Goal: Information Seeking & Learning: Learn about a topic

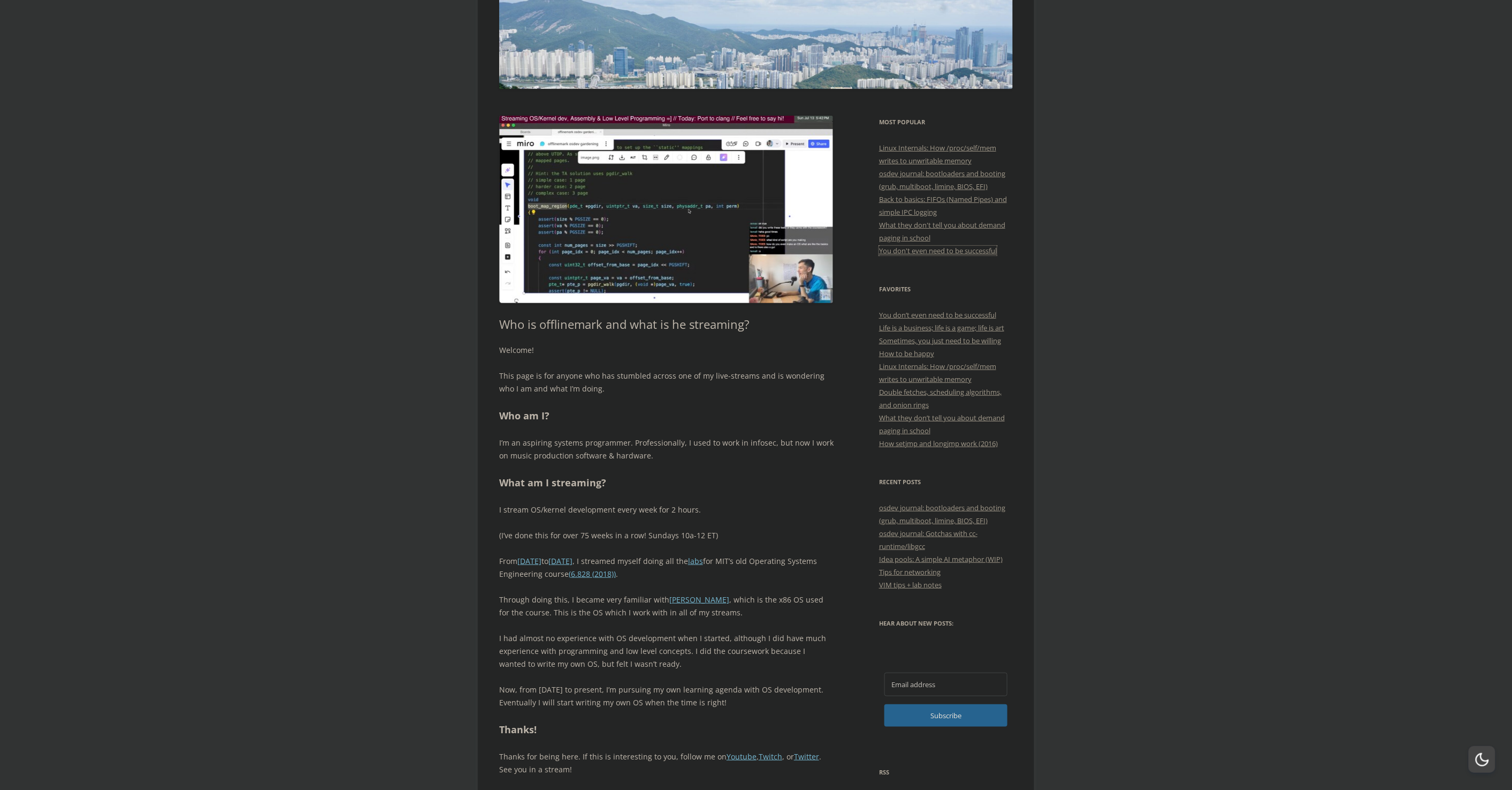
scroll to position [249, 0]
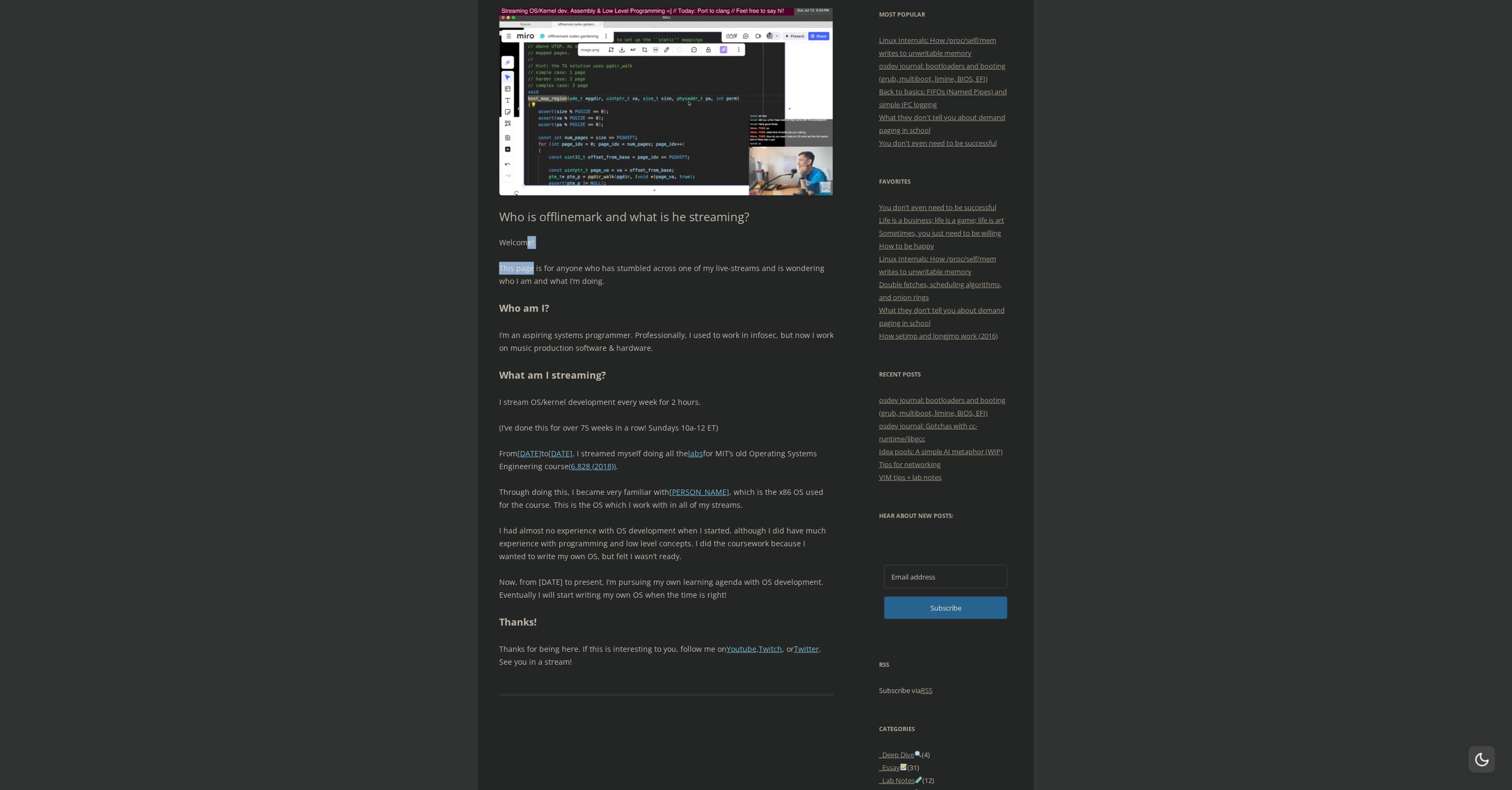
drag, startPoint x: 526, startPoint y: 250, endPoint x: 535, endPoint y: 277, distance: 28.5
click at [535, 276] on div "Welcome! This page is for anyone who has stumbled across one of my live-streams…" at bounding box center [667, 451] width 335 height 431
click at [539, 280] on p "This page is for anyone who has stumbled across one of my live-streams and is w…" at bounding box center [667, 275] width 335 height 26
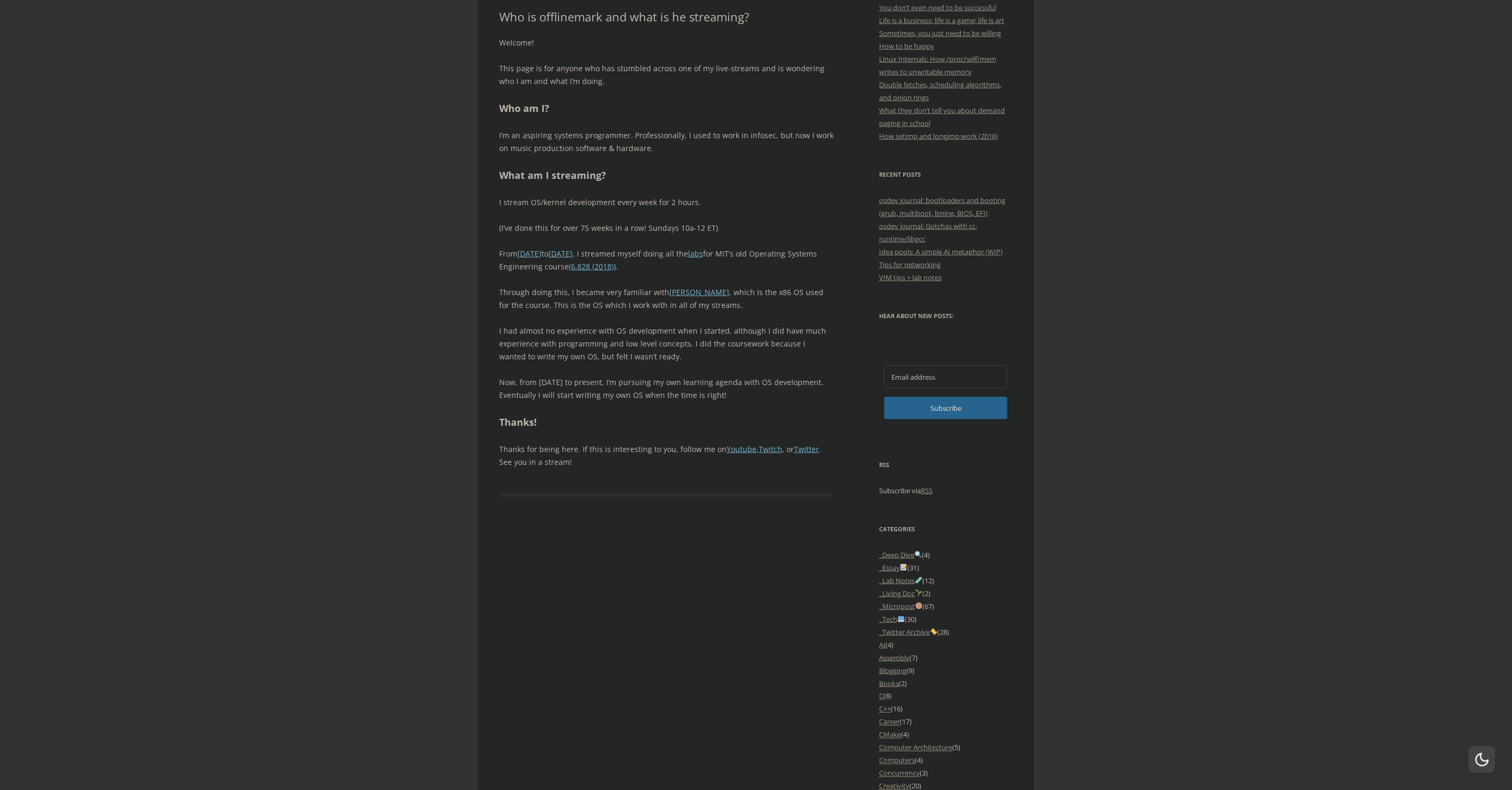
scroll to position [450, 0]
drag, startPoint x: 523, startPoint y: 138, endPoint x: 577, endPoint y: 139, distance: 54.0
click at [576, 139] on p "I’m an aspiring systems programmer. Professionally, I used to work in infosec, …" at bounding box center [667, 141] width 335 height 26
click at [578, 139] on p "I’m an aspiring systems programmer. Professionally, I used to work in infosec, …" at bounding box center [667, 141] width 335 height 26
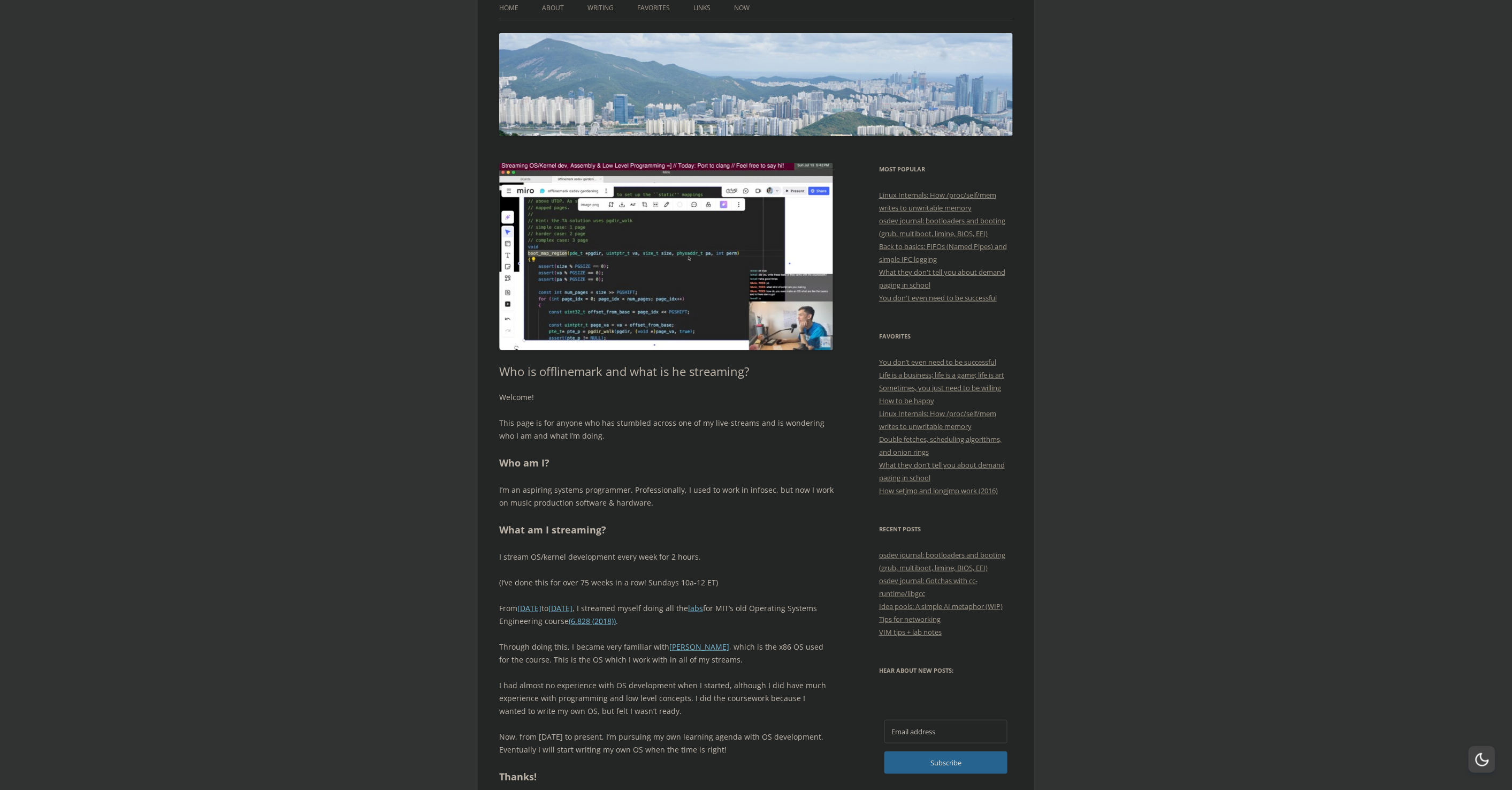
scroll to position [220, 0]
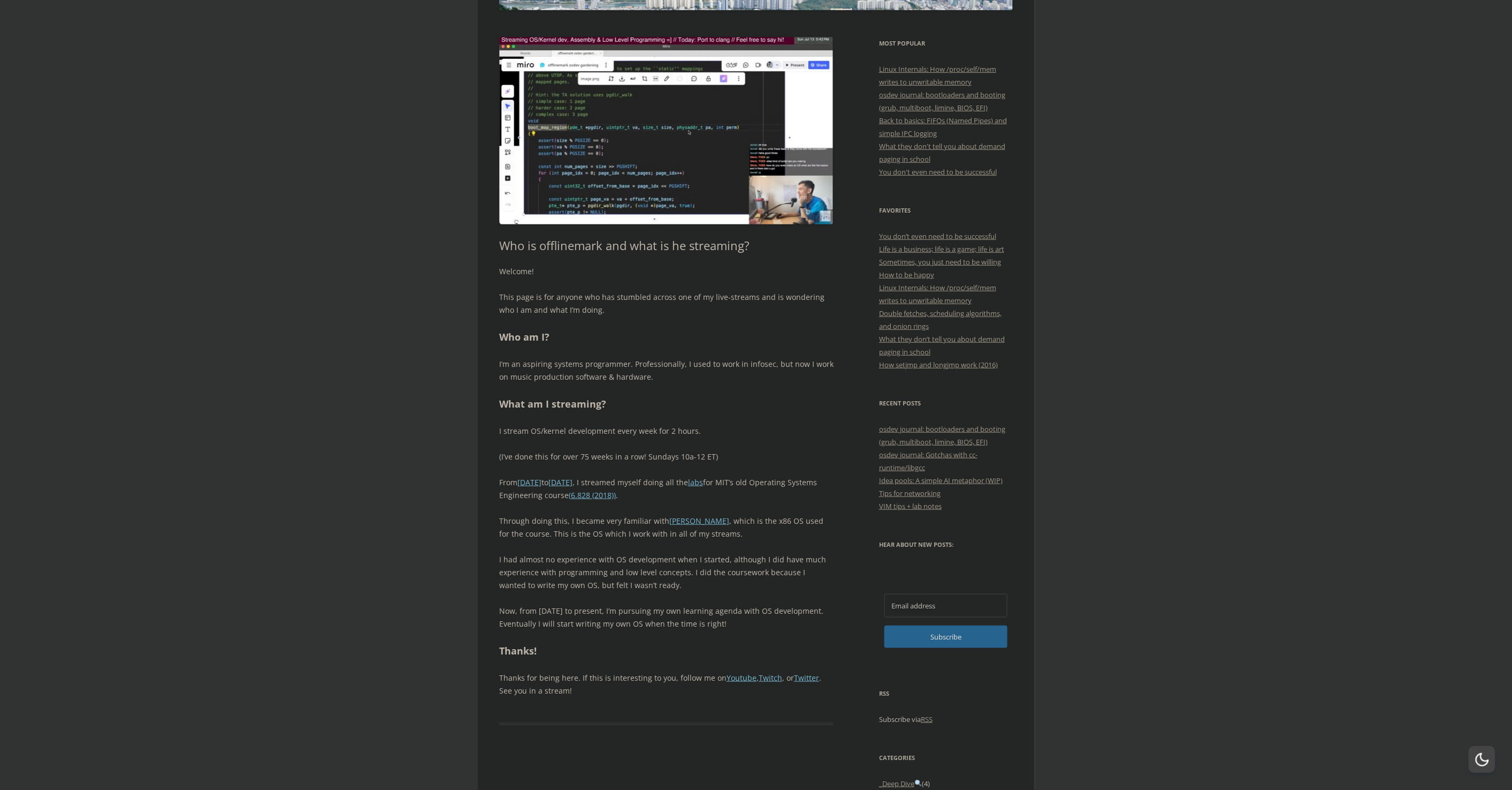
click at [537, 363] on p "I’m an aspiring systems programmer. Professionally, I used to work in infosec, …" at bounding box center [667, 371] width 335 height 26
drag, startPoint x: 537, startPoint y: 363, endPoint x: 577, endPoint y: 364, distance: 40.0
click at [576, 364] on p "I’m an aspiring systems programmer. Professionally, I used to work in infosec, …" at bounding box center [667, 371] width 335 height 26
click at [583, 364] on p "I’m an aspiring systems programmer. Professionally, I used to work in infosec, …" at bounding box center [667, 371] width 335 height 26
drag, startPoint x: 515, startPoint y: 341, endPoint x: 515, endPoint y: 354, distance: 13.0
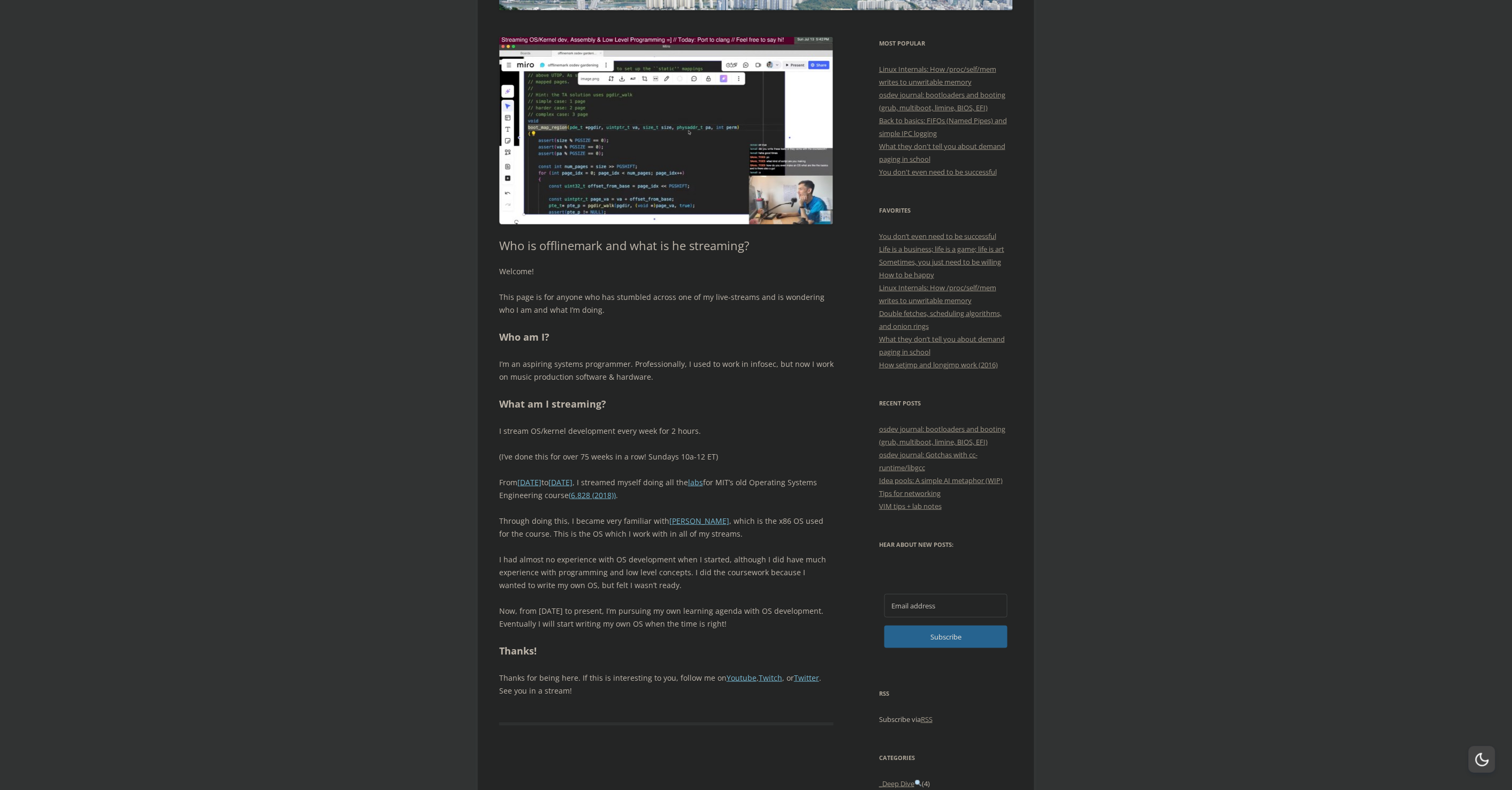
click at [515, 341] on h2 "Who am I?" at bounding box center [667, 337] width 335 height 16
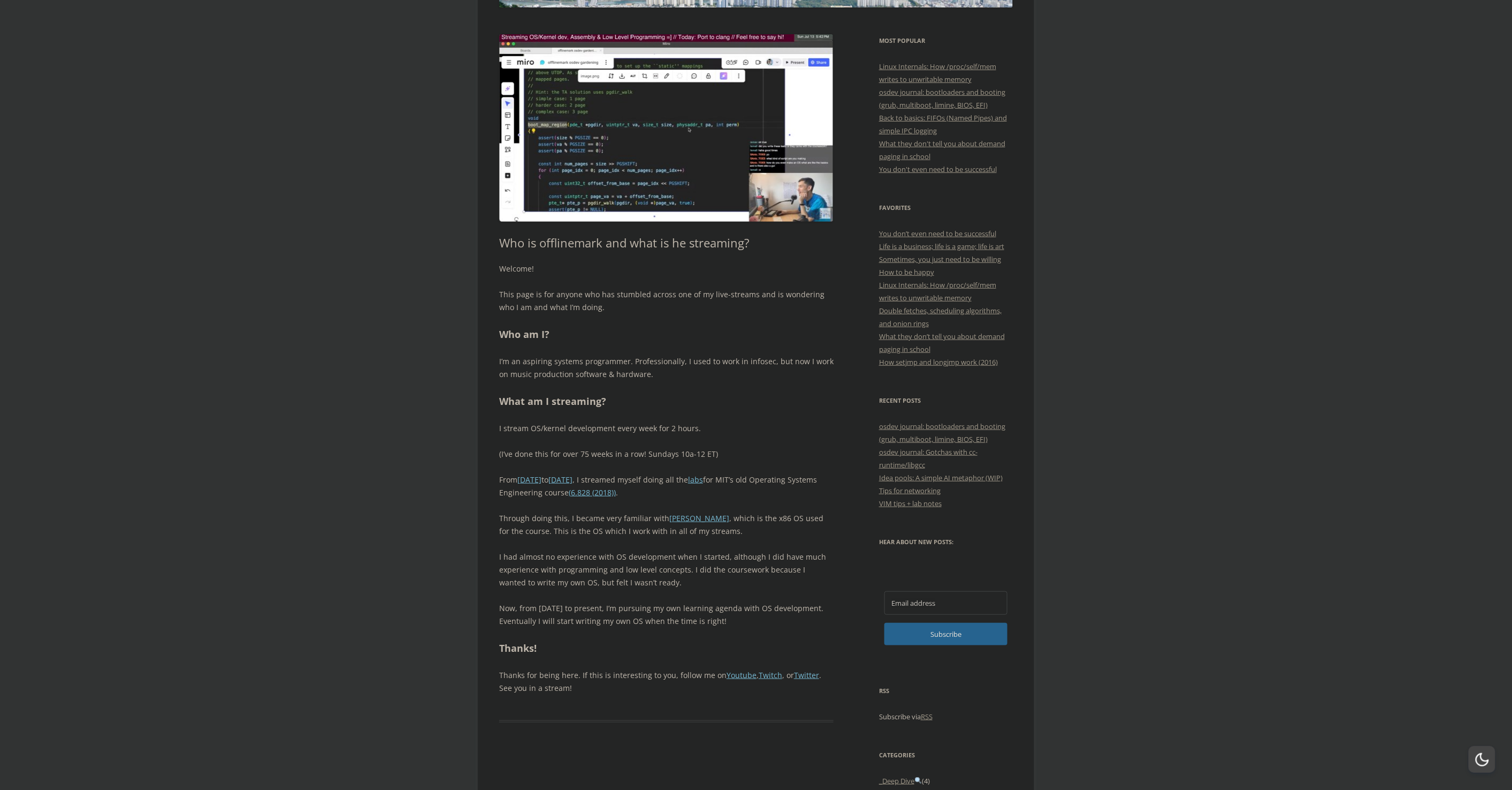
scroll to position [232, 0]
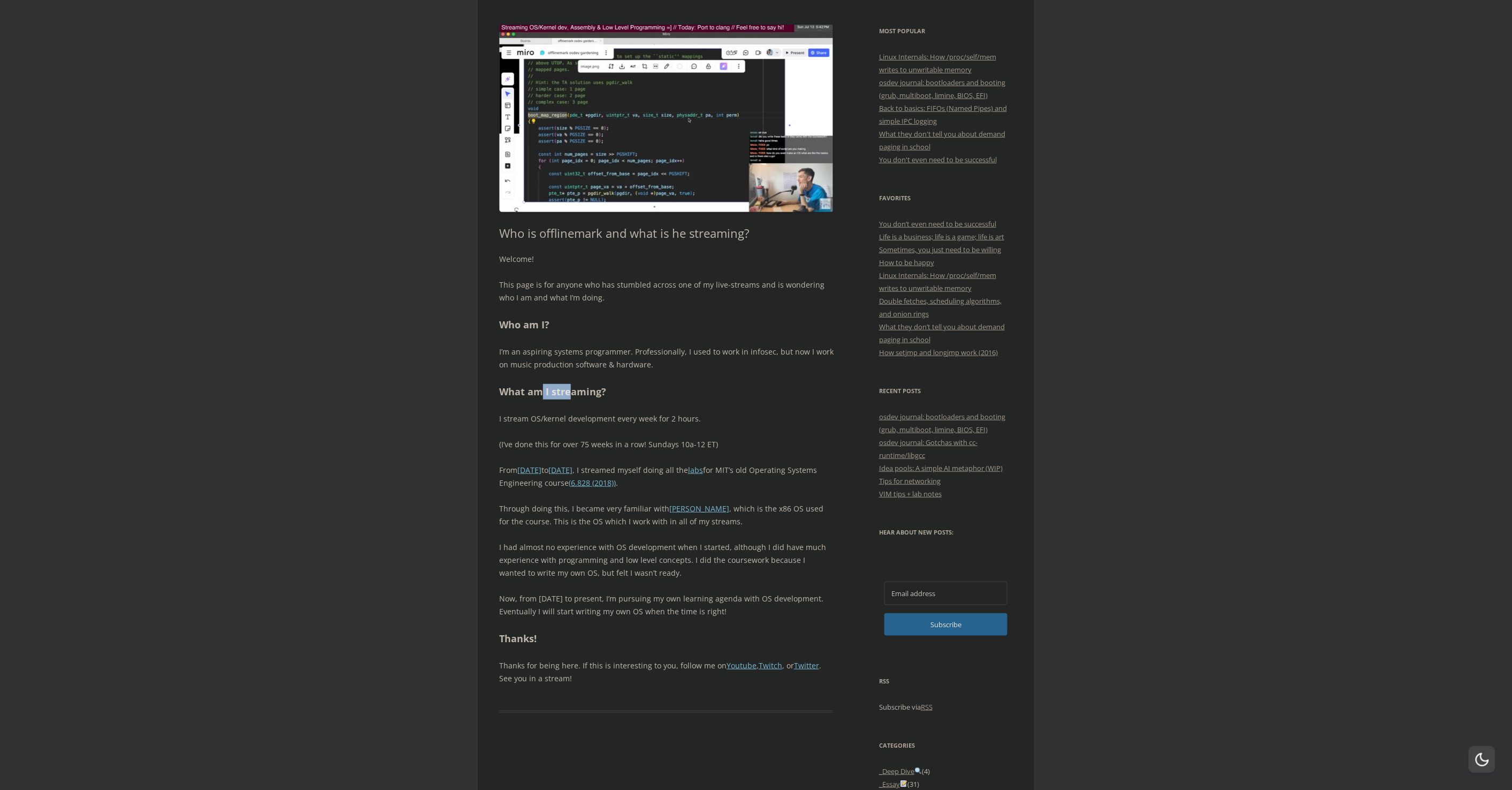
click at [570, 394] on h2 "What am I streaming?" at bounding box center [667, 391] width 335 height 16
click at [571, 394] on h2 "What am I streaming?" at bounding box center [667, 391] width 335 height 16
drag, startPoint x: 564, startPoint y: 416, endPoint x: 594, endPoint y: 416, distance: 30.0
click at [594, 416] on p "I stream OS/kernel development every week for 2 hours." at bounding box center [667, 419] width 335 height 13
click at [596, 416] on p "I stream OS/kernel development every week for 2 hours." at bounding box center [667, 419] width 335 height 13
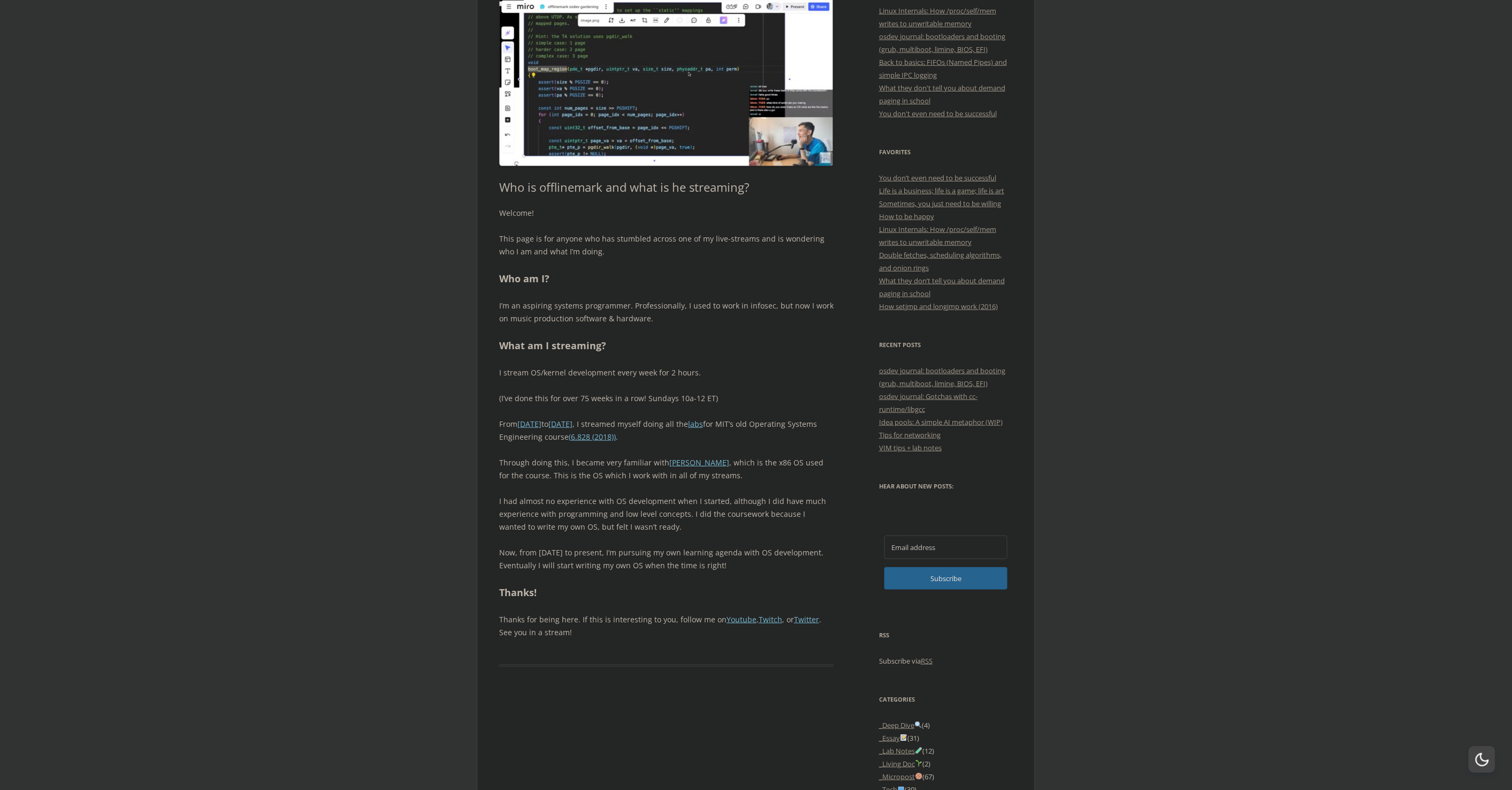
scroll to position [290, 0]
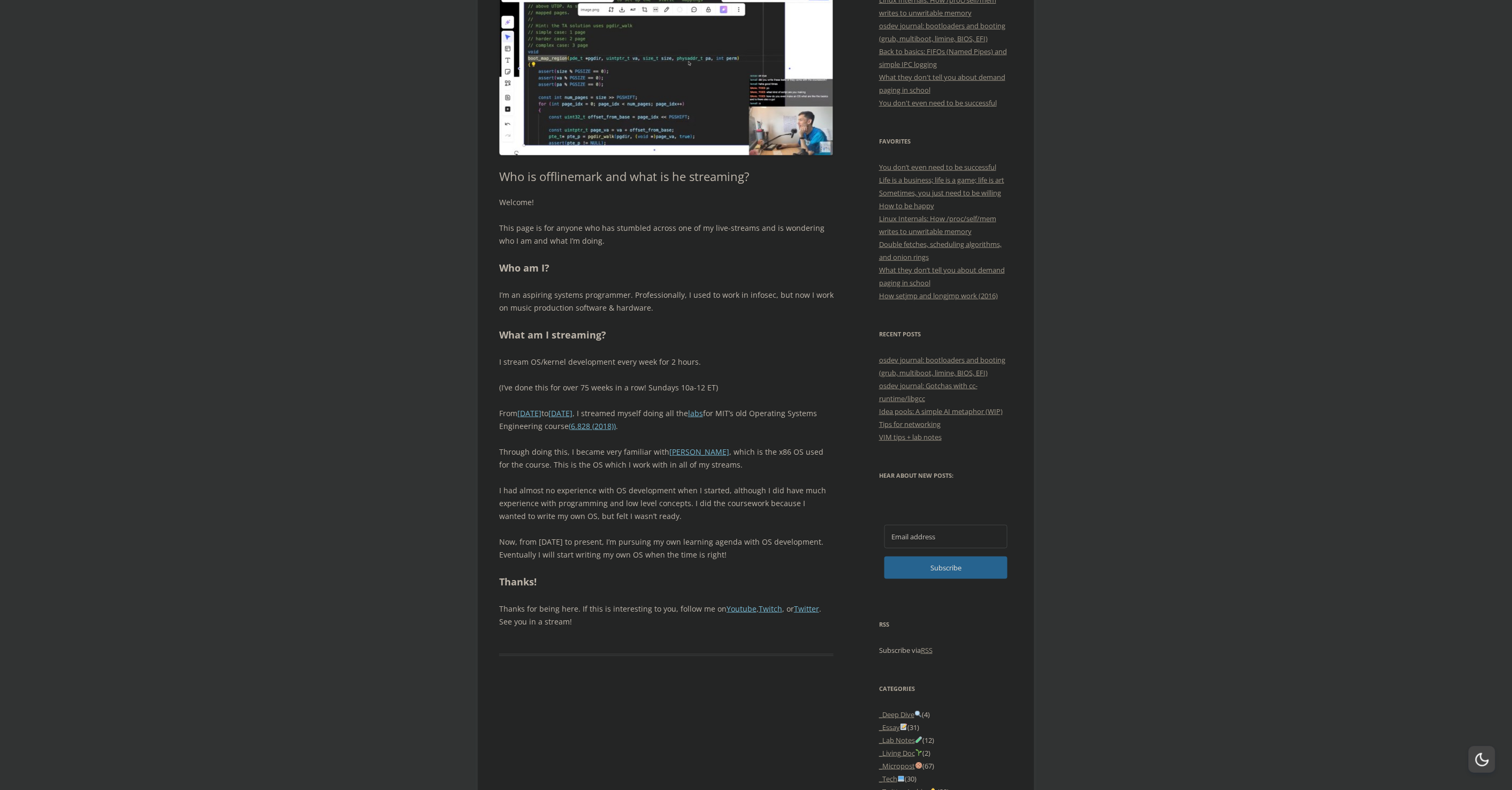
click at [808, 610] on link "Twitter" at bounding box center [806, 608] width 25 height 10
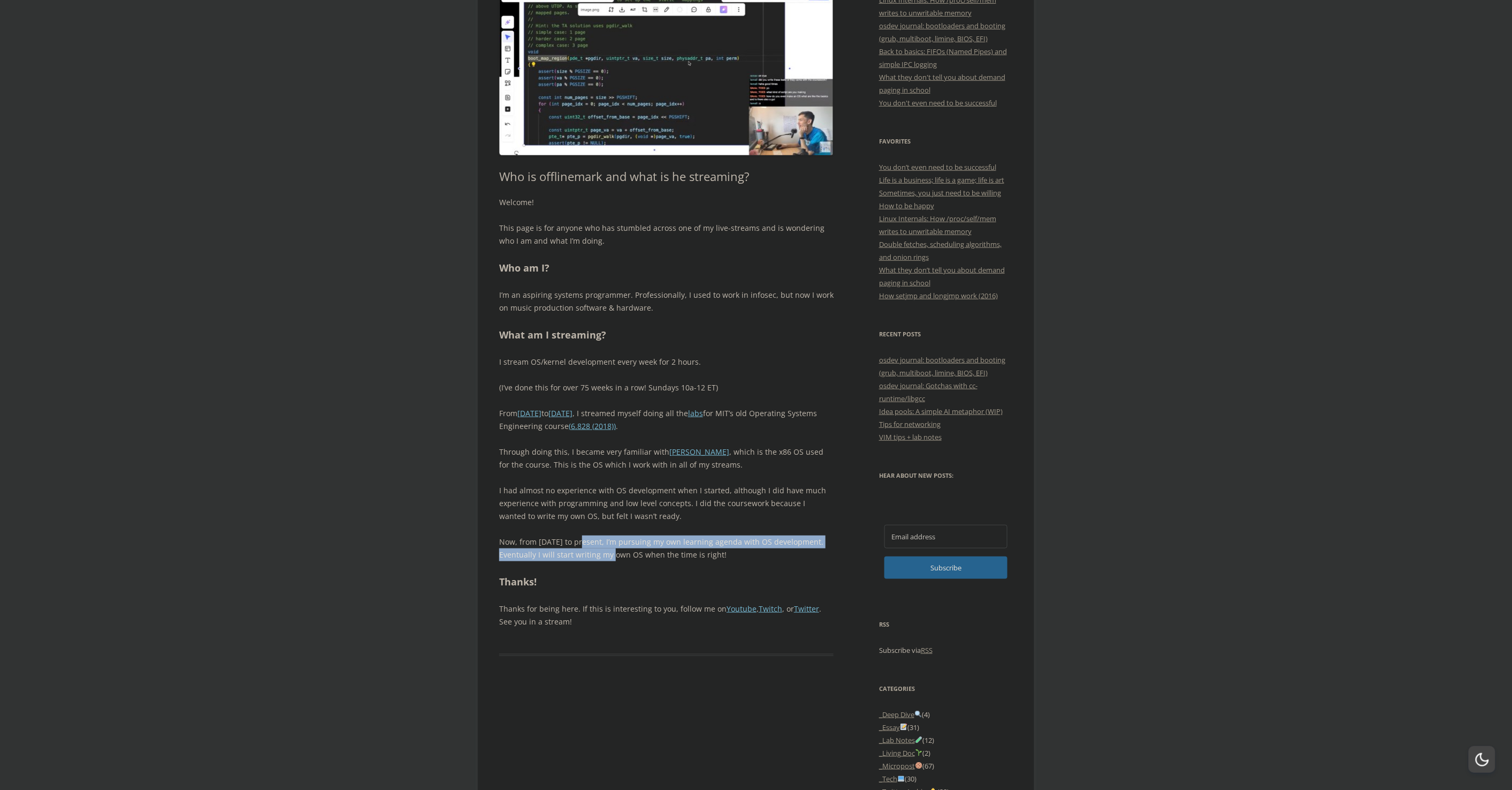
drag, startPoint x: 584, startPoint y: 546, endPoint x: 604, endPoint y: 553, distance: 21.2
click at [603, 553] on p "Now, from May 2025 to present, I’m pursuing my own learning agenda with OS deve…" at bounding box center [667, 549] width 335 height 26
click at [615, 555] on p "Now, from May 2025 to present, I’m pursuing my own learning agenda with OS deve…" at bounding box center [667, 549] width 335 height 26
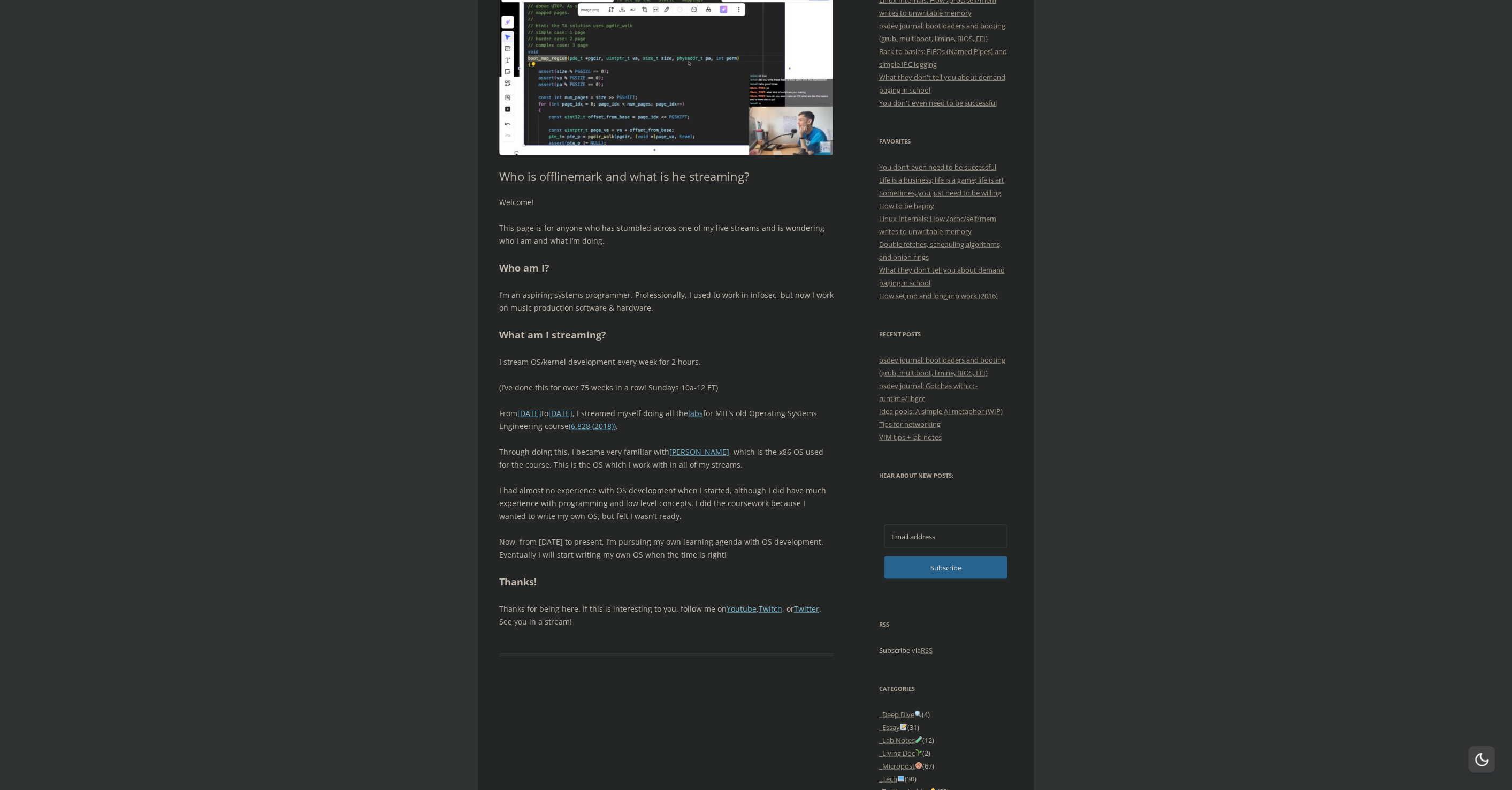
scroll to position [287, 0]
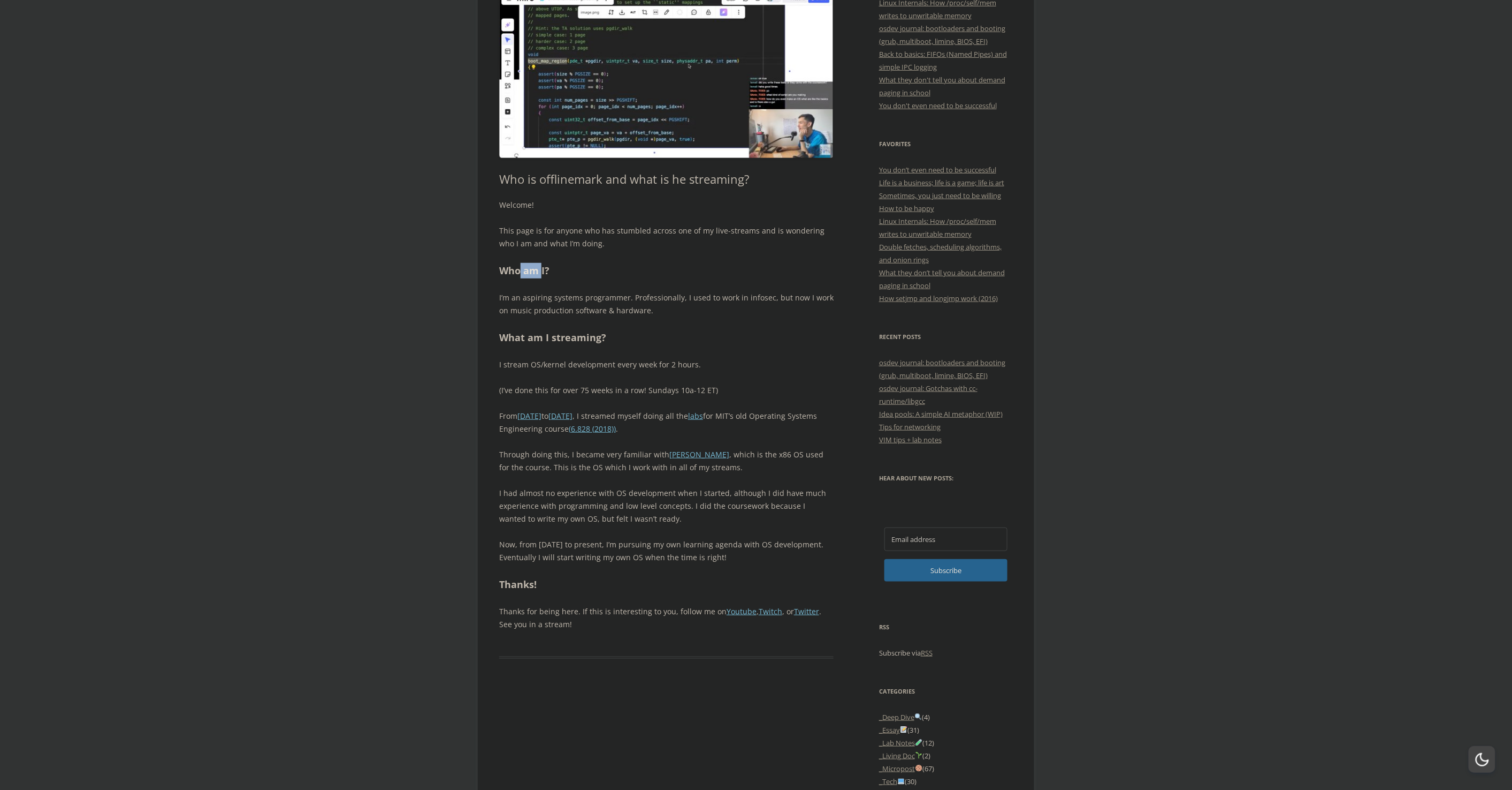
drag, startPoint x: 520, startPoint y: 276, endPoint x: 544, endPoint y: 275, distance: 24.0
click at [544, 275] on h2 "Who am I?" at bounding box center [667, 270] width 335 height 16
drag, startPoint x: 535, startPoint y: 298, endPoint x: 590, endPoint y: 301, distance: 55.1
click at [590, 301] on p "I’m an aspiring systems programmer. Professionally, I used to work in infosec, …" at bounding box center [667, 304] width 335 height 26
click at [594, 301] on p "I’m an aspiring systems programmer. Professionally, I used to work in infosec, …" at bounding box center [667, 304] width 335 height 26
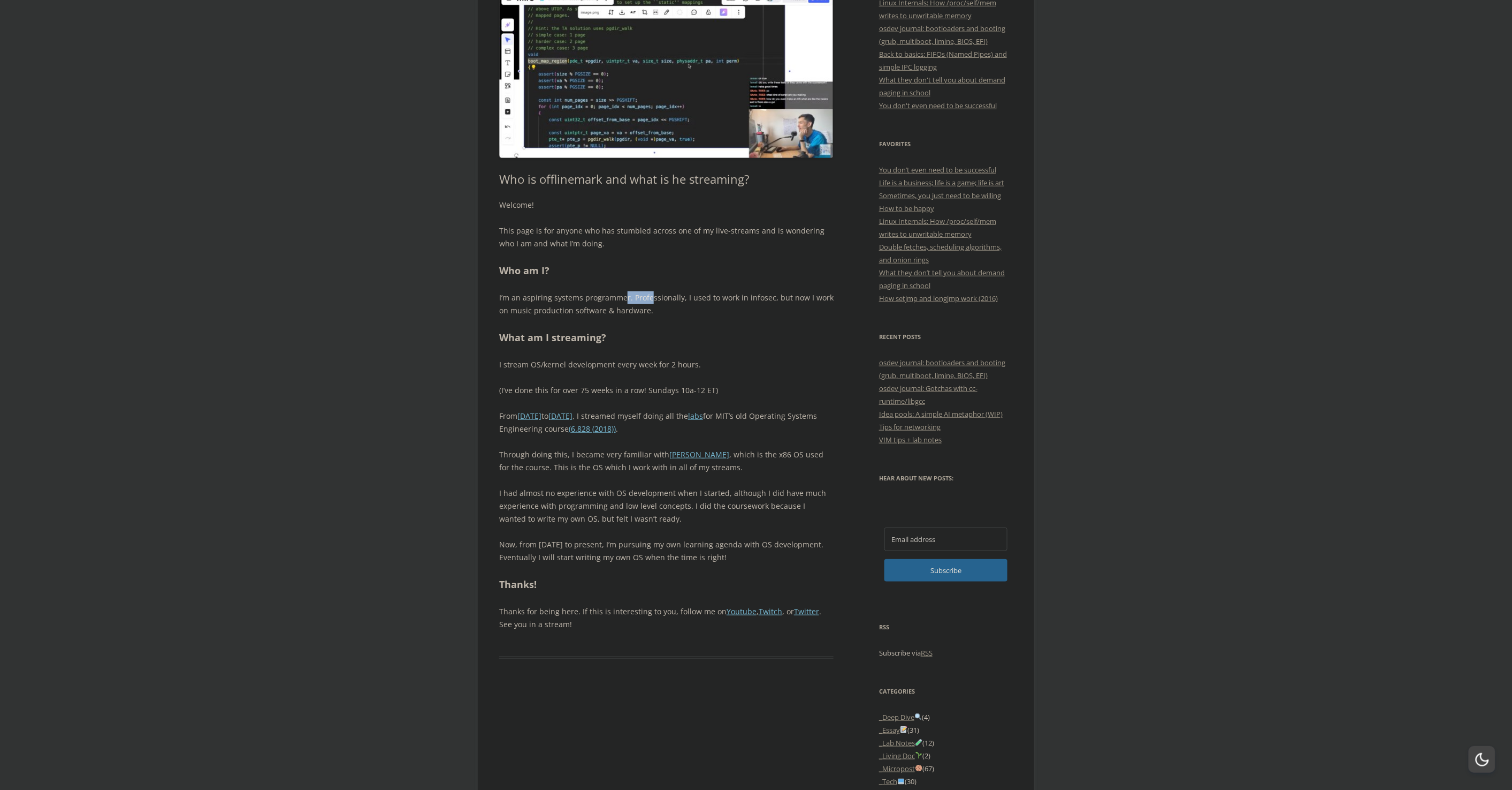
drag, startPoint x: 650, startPoint y: 291, endPoint x: 625, endPoint y: 304, distance: 28.2
click at [625, 304] on p "I’m an aspiring systems programmer. Professionally, I used to work in infosec, …" at bounding box center [667, 304] width 335 height 26
click at [616, 312] on p "I’m an aspiring systems programmer. Professionally, I used to work in infosec, …" at bounding box center [667, 304] width 335 height 26
drag, startPoint x: 636, startPoint y: 308, endPoint x: 637, endPoint y: 294, distance: 14.0
click at [636, 294] on p "I’m an aspiring systems programmer. Professionally, I used to work in infosec, …" at bounding box center [667, 304] width 335 height 26
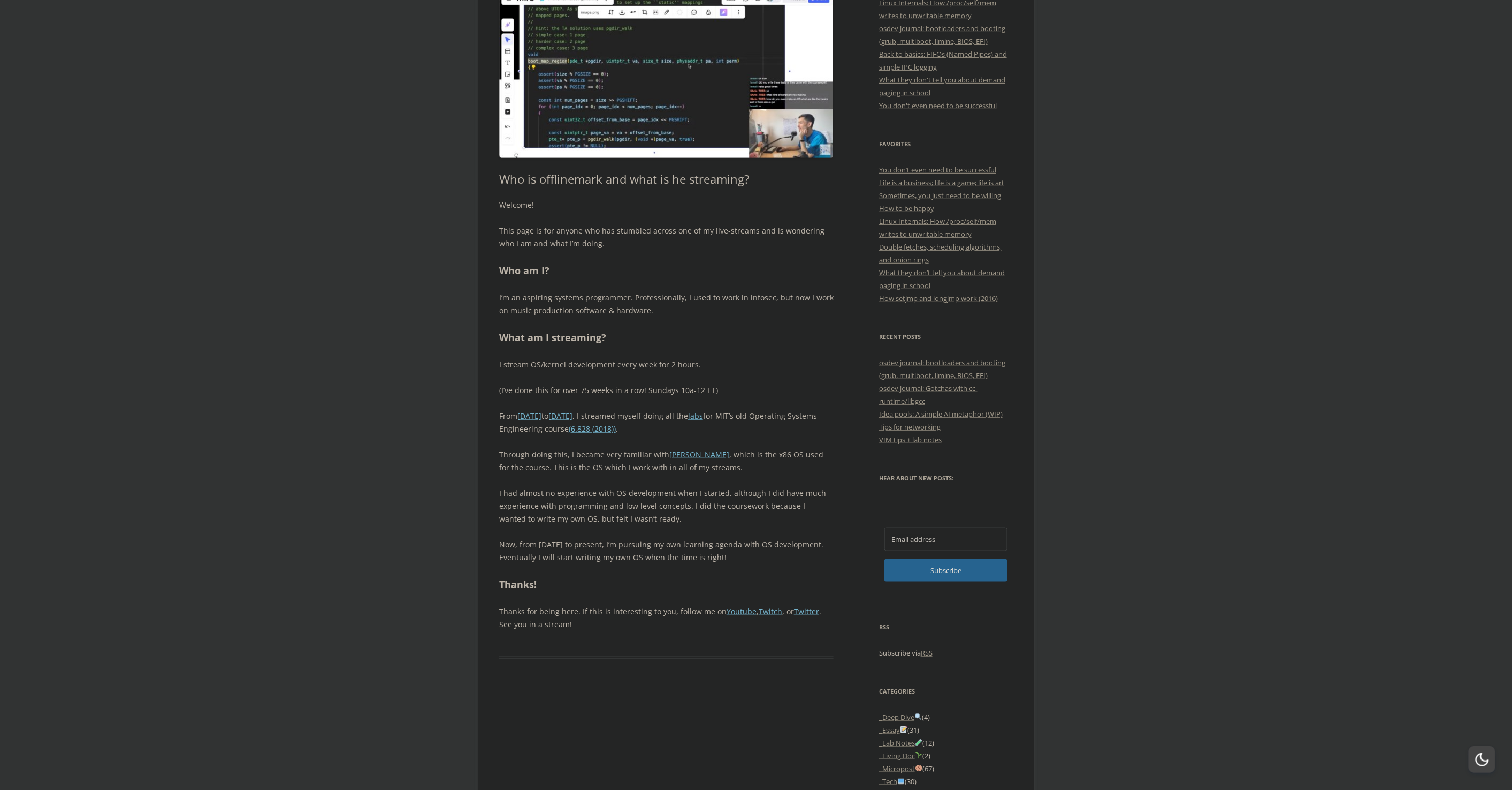
click at [671, 311] on p "I’m an aspiring systems programmer. Professionally, I used to work in infosec, …" at bounding box center [667, 304] width 335 height 26
drag, startPoint x: 644, startPoint y: 299, endPoint x: 660, endPoint y: 298, distance: 16.0
click at [660, 298] on p "I’m an aspiring systems programmer. Professionally, I used to work in infosec, …" at bounding box center [667, 304] width 335 height 26
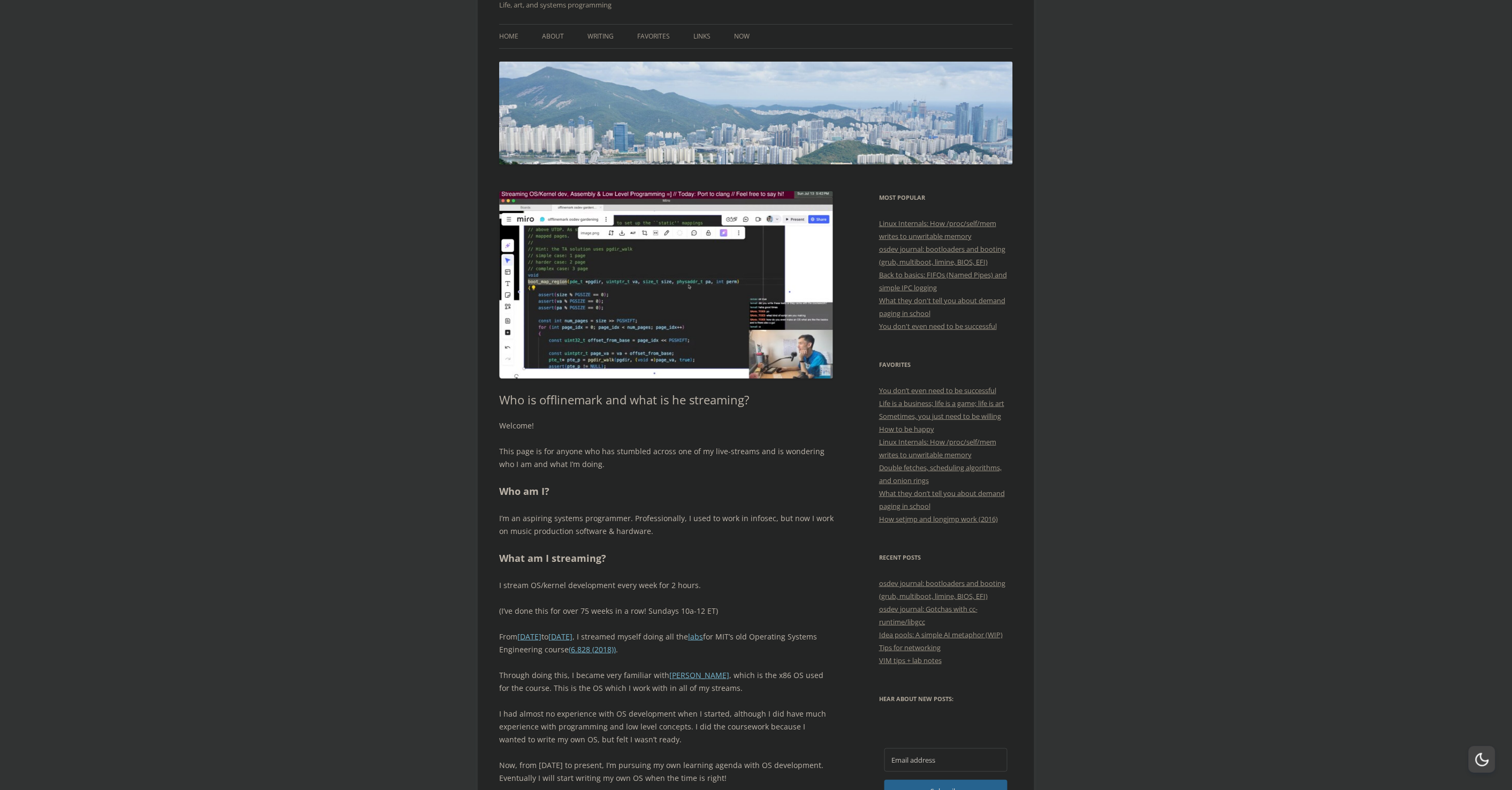
scroll to position [0, 0]
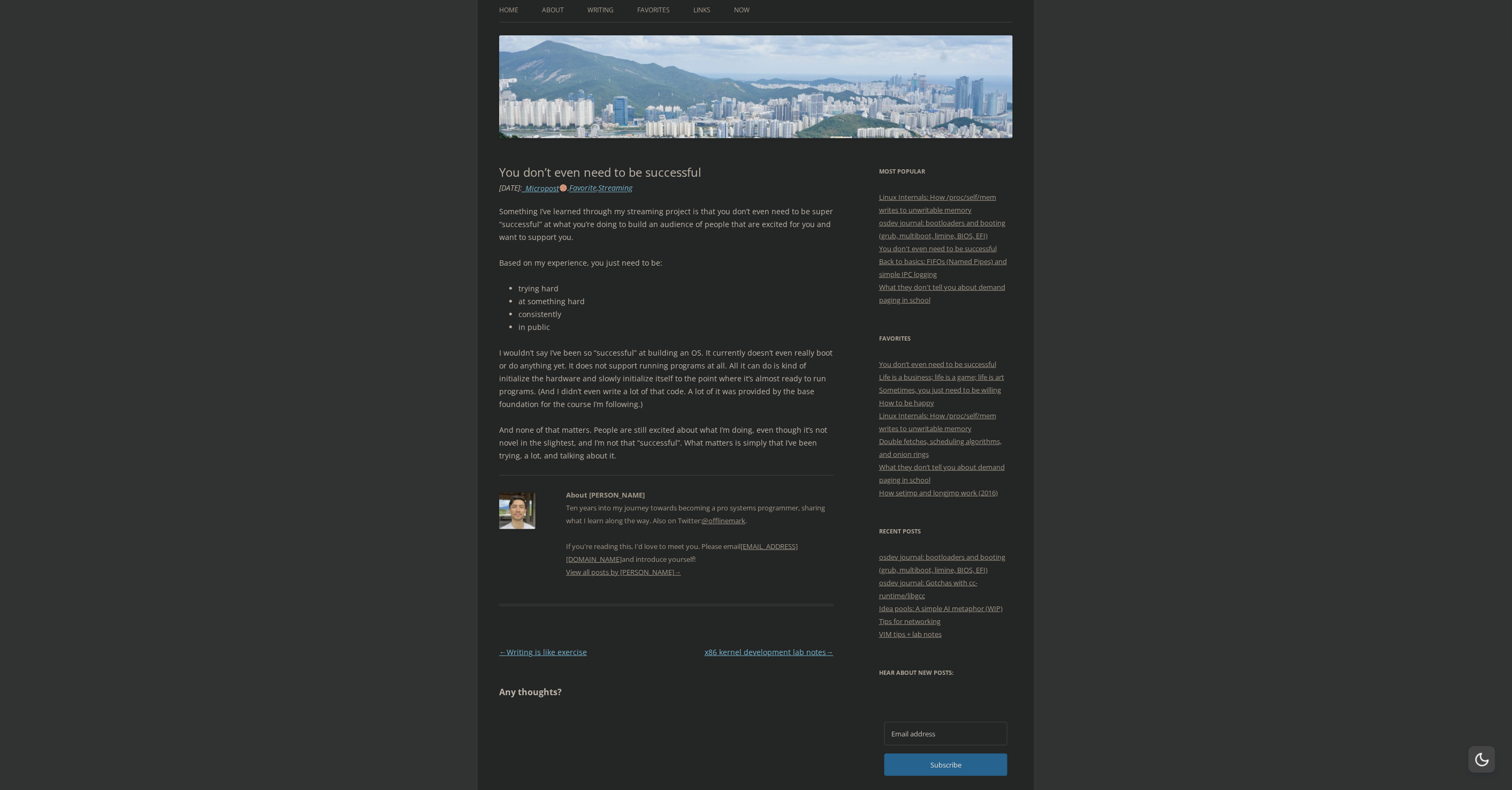
scroll to position [98, 0]
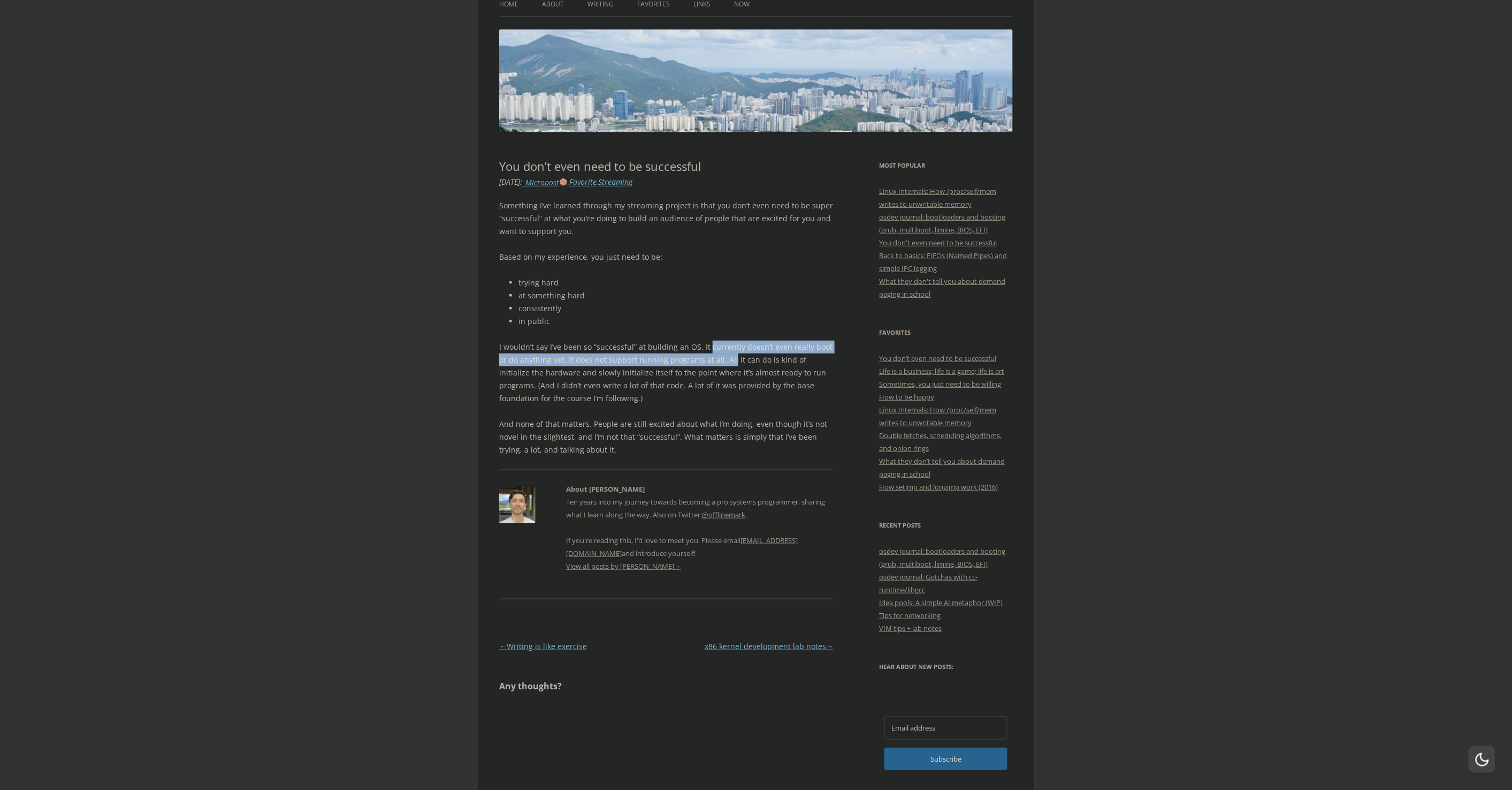
drag, startPoint x: 715, startPoint y: 359, endPoint x: 720, endPoint y: 363, distance: 6.4
click at [719, 363] on p "I wouldn’t say I’ve been so “successful” at building an OS. It currently doesn’…" at bounding box center [667, 372] width 335 height 64
drag, startPoint x: 722, startPoint y: 363, endPoint x: 713, endPoint y: 364, distance: 9.1
click at [723, 364] on p "I wouldn’t say I’ve been so “successful” at building an OS. It currently doesn’…" at bounding box center [667, 372] width 335 height 64
drag, startPoint x: 595, startPoint y: 389, endPoint x: 668, endPoint y: 385, distance: 73.1
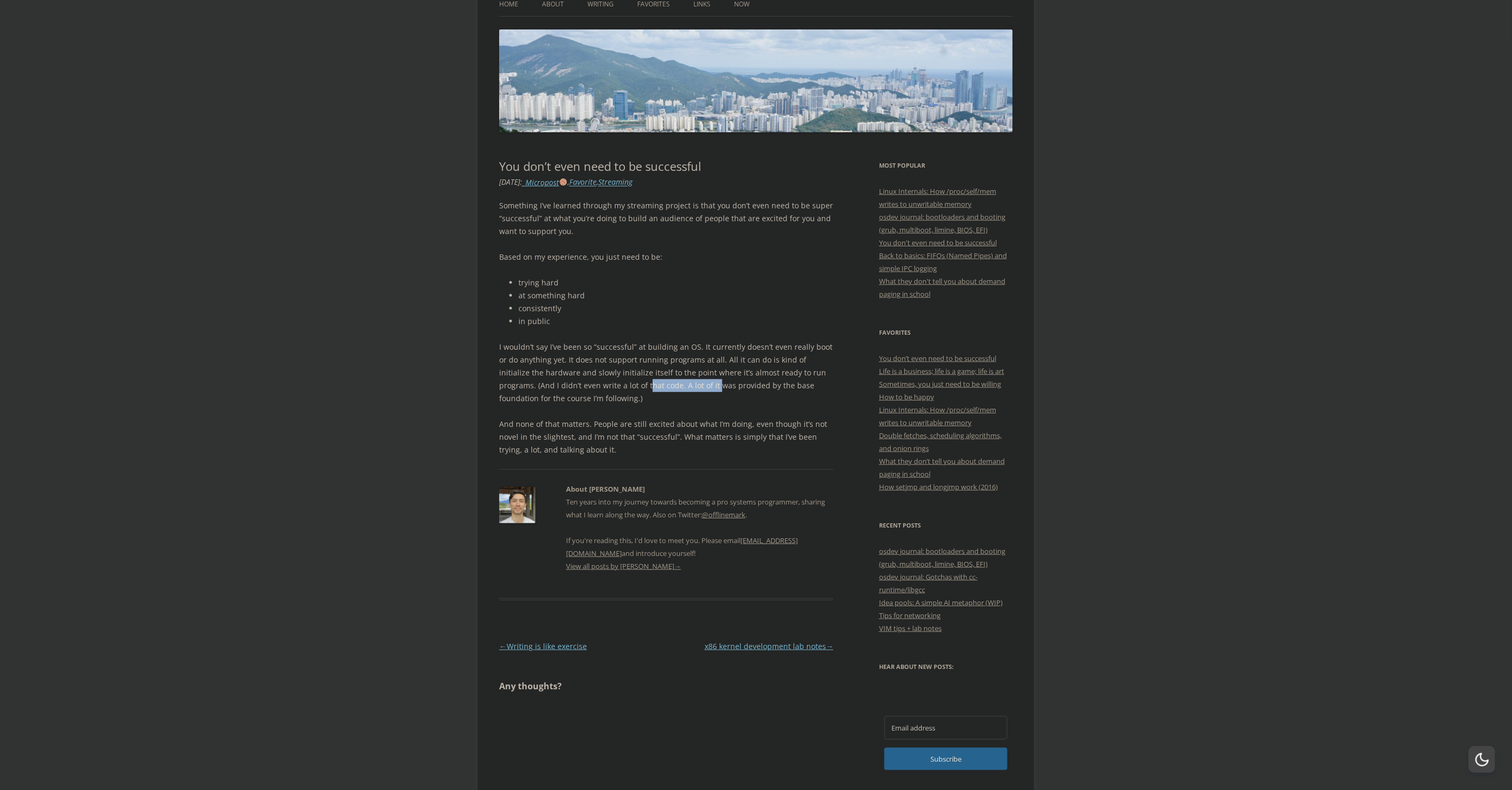
click at [662, 385] on p "I wouldn’t say I’ve been so “successful” at building an OS. It currently doesn’…" at bounding box center [667, 372] width 335 height 64
drag, startPoint x: 669, startPoint y: 385, endPoint x: 574, endPoint y: 390, distance: 95.1
click at [667, 384] on p "I wouldn’t say I’ve been so “successful” at building an OS. It currently doesn’…" at bounding box center [667, 372] width 335 height 64
drag, startPoint x: 549, startPoint y: 396, endPoint x: 514, endPoint y: 396, distance: 35.0
click at [515, 396] on p "I wouldn’t say I’ve been so “successful” at building an OS. It currently doesn’…" at bounding box center [667, 372] width 335 height 64
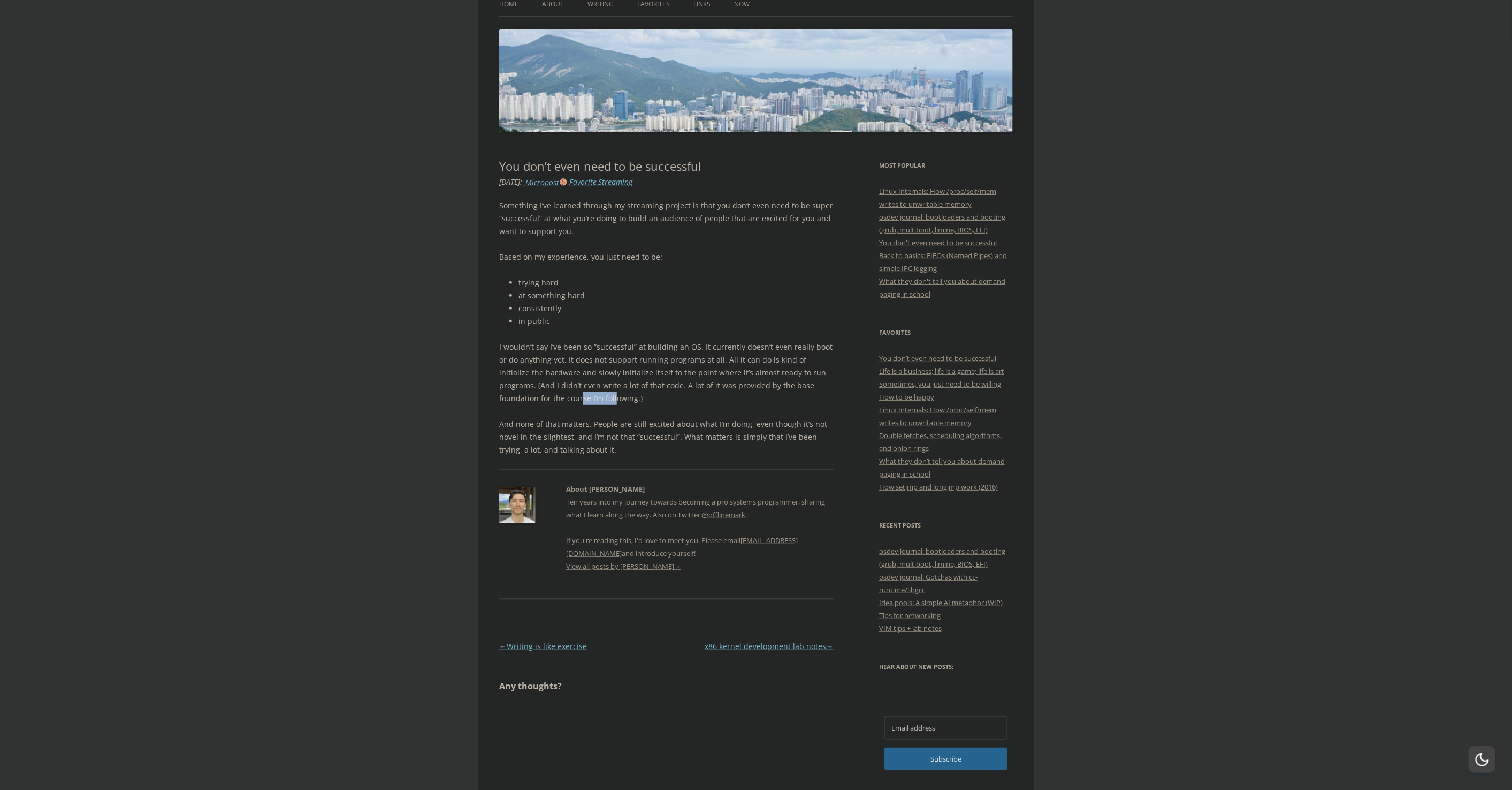
click at [514, 396] on p "I wouldn’t say I’ve been so “successful” at building an OS. It currently doesn’…" at bounding box center [667, 372] width 335 height 64
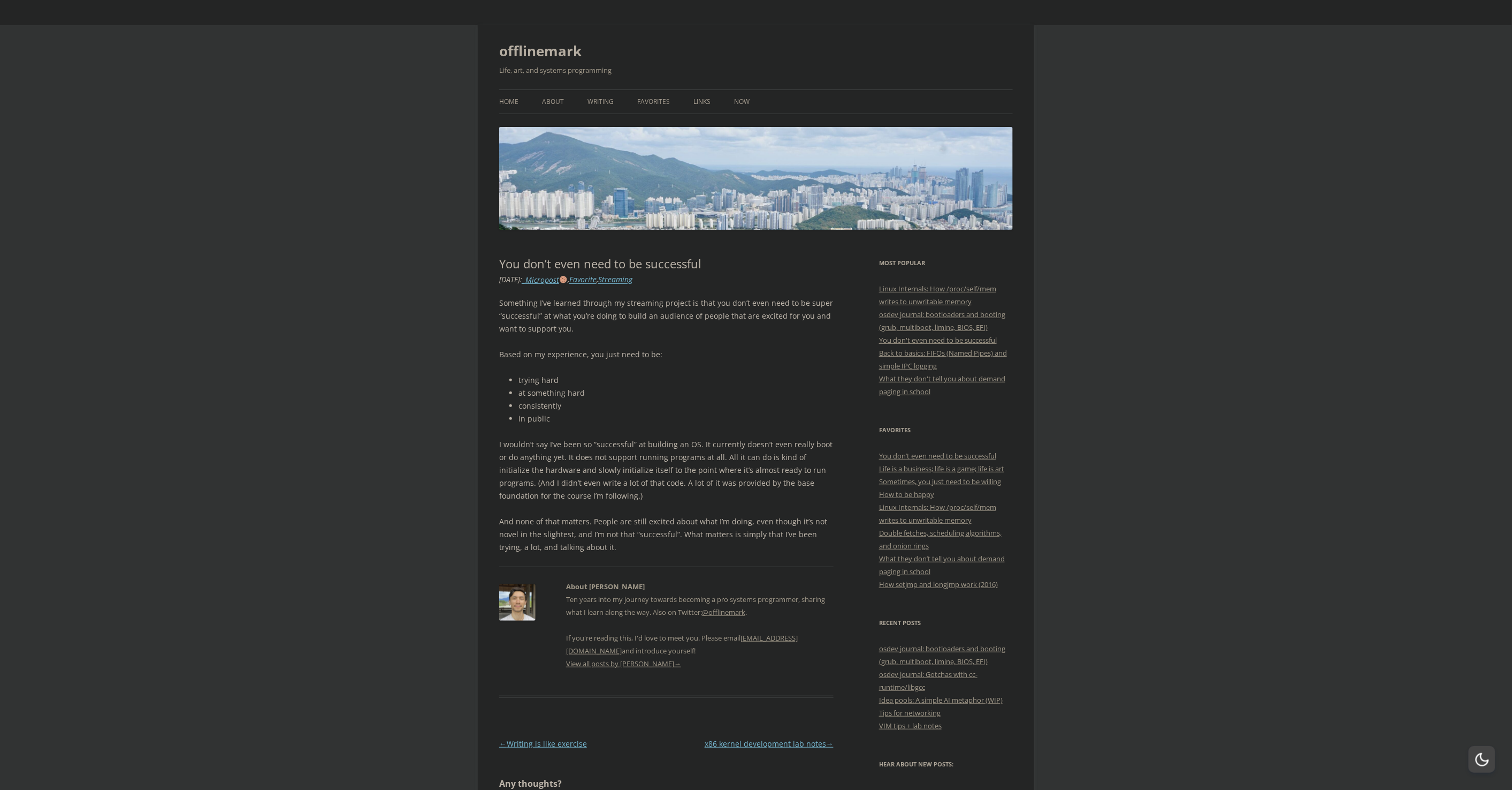
scroll to position [0, 0]
click at [935, 315] on link "osdev journal: bootloaders and booting (grub, multiboot, limine, BIOS, EFI)" at bounding box center [942, 321] width 127 height 22
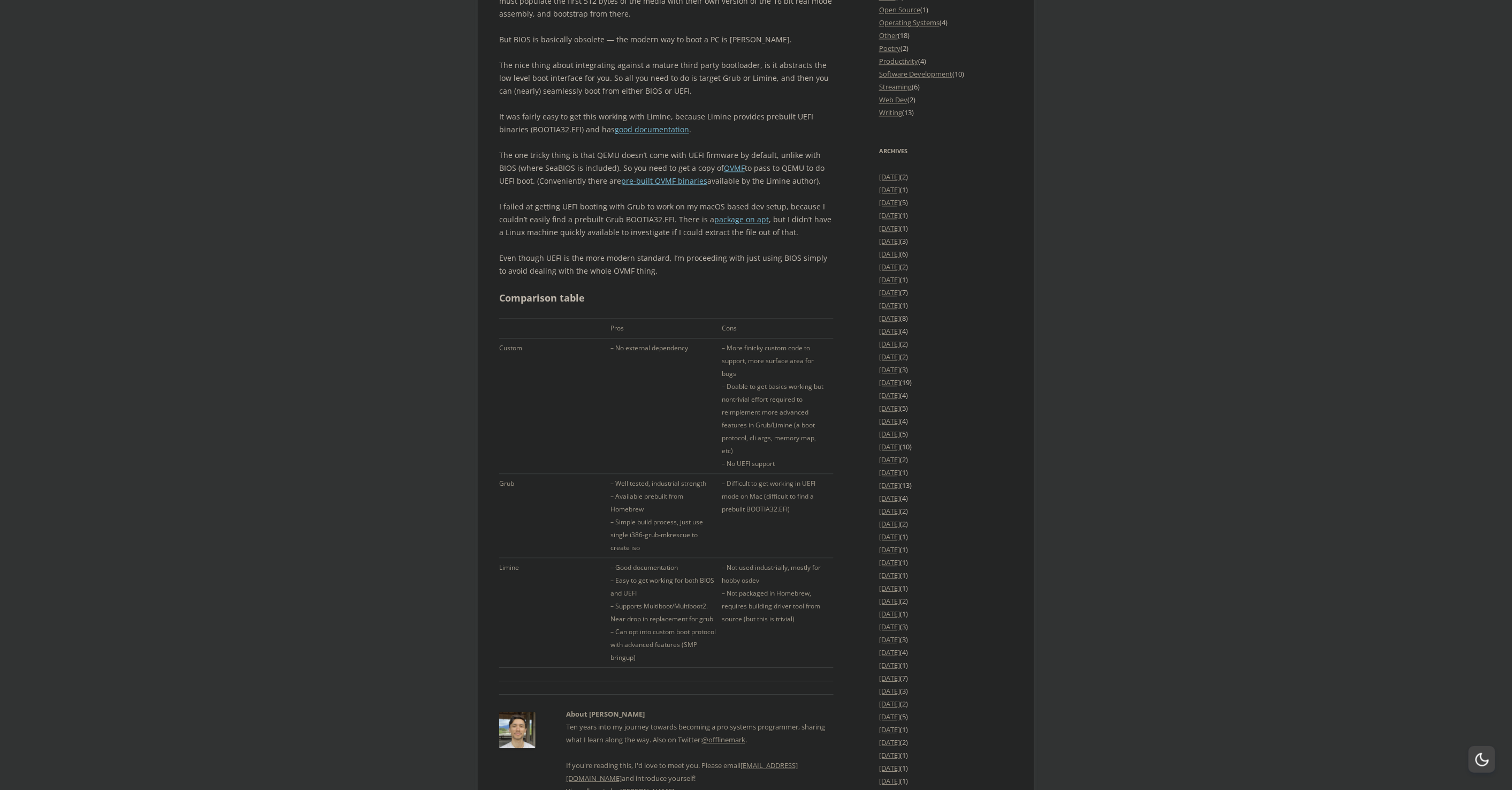
scroll to position [1384, 0]
drag, startPoint x: 736, startPoint y: 318, endPoint x: 756, endPoint y: 330, distance: 23.3
click at [746, 334] on td "– More finicky custom code to support, more surface area for bugs – Doable to g…" at bounding box center [778, 401] width 111 height 135
click at [762, 334] on td "– More finicky custom code to support, more surface area for bugs – Doable to g…" at bounding box center [778, 401] width 111 height 135
drag, startPoint x: 736, startPoint y: 358, endPoint x: 773, endPoint y: 368, distance: 38.3
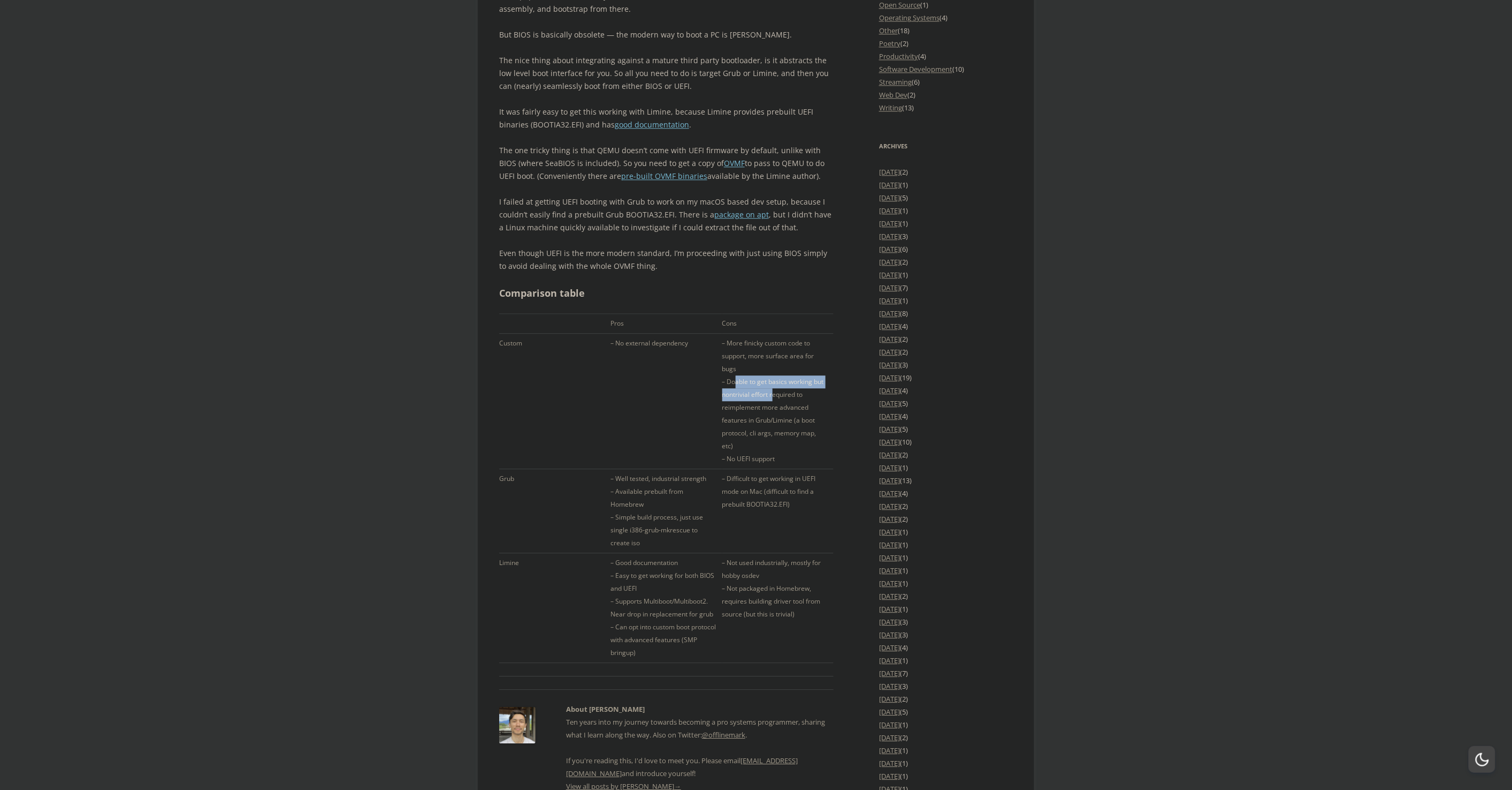
click at [773, 368] on td "– More finicky custom code to support, more surface area for bugs – Doable to g…" at bounding box center [778, 401] width 111 height 135
click at [776, 369] on td "– More finicky custom code to support, more surface area for bugs – Doable to g…" at bounding box center [778, 401] width 111 height 135
drag, startPoint x: 755, startPoint y: 463, endPoint x: 757, endPoint y: 469, distance: 6.3
click at [756, 469] on td "– Difficult to get working in UEFI mode on Mac (difficult to find a prebuilt BO…" at bounding box center [778, 511] width 111 height 84
click at [765, 470] on td "– Difficult to get working in UEFI mode on Mac (difficult to find a prebuilt BO…" at bounding box center [778, 511] width 111 height 84
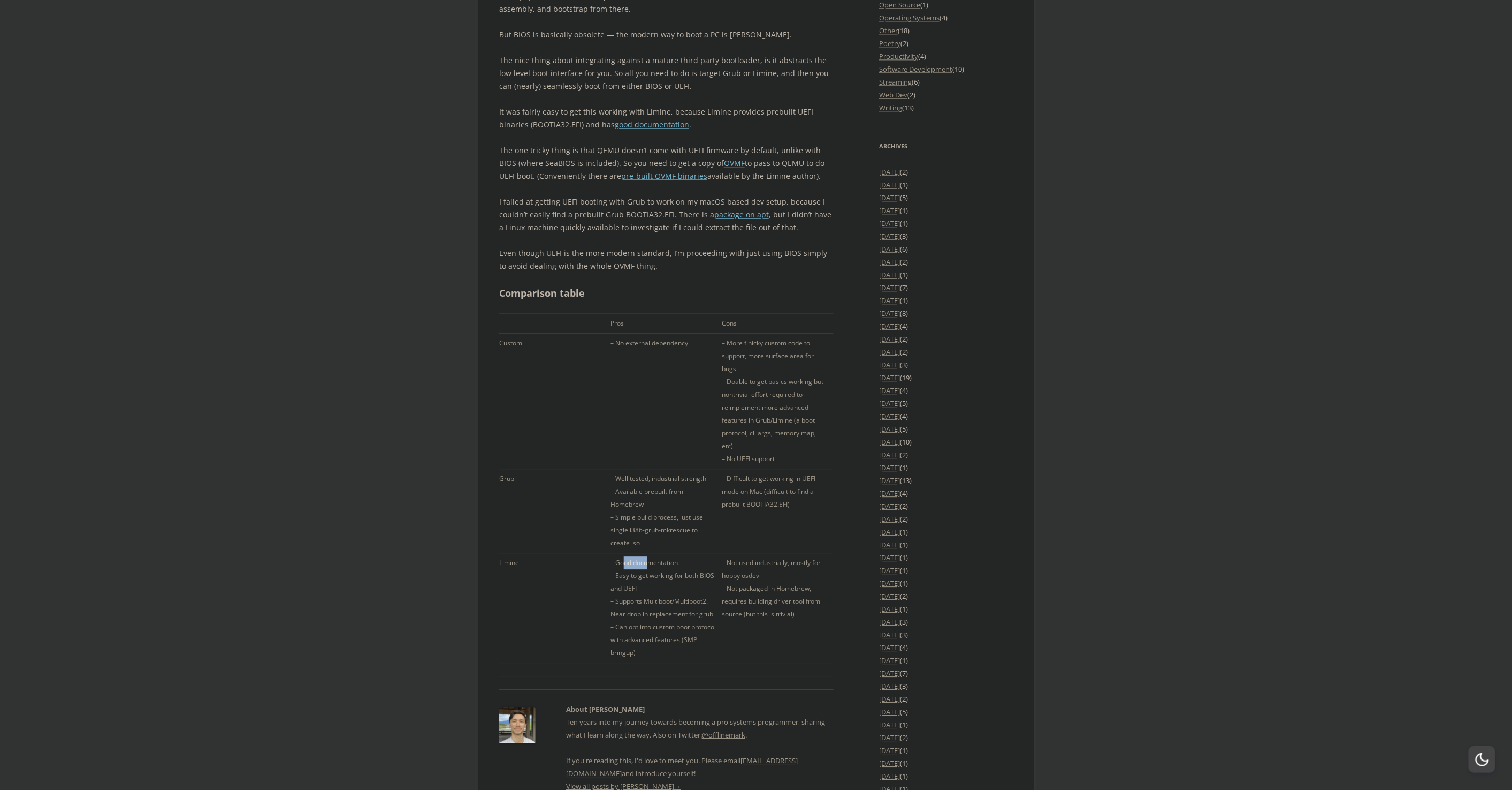
drag, startPoint x: 634, startPoint y: 539, endPoint x: 656, endPoint y: 547, distance: 23.4
click at [648, 553] on td "– Good documentation – Easy to get working for both BIOS and UEFI – Supports Mu…" at bounding box center [666, 608] width 111 height 110
click at [656, 553] on td "– Good documentation – Easy to get working for both BIOS and UEFI – Supports Mu…" at bounding box center [666, 608] width 111 height 110
drag, startPoint x: 641, startPoint y: 574, endPoint x: 658, endPoint y: 581, distance: 18.4
click at [658, 581] on td "– Good documentation – Easy to get working for both BIOS and UEFI – Supports Mu…" at bounding box center [666, 608] width 111 height 110
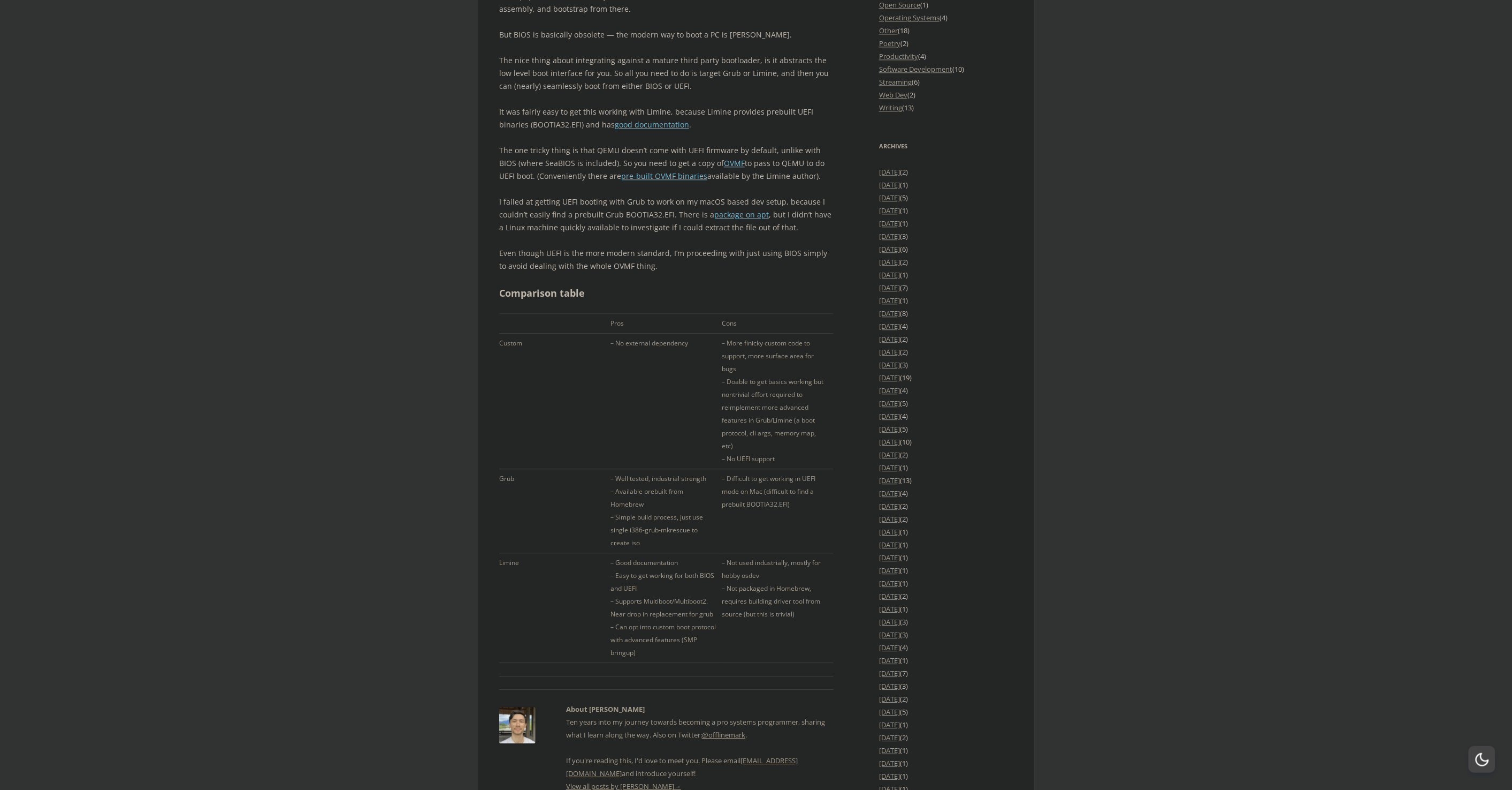
click at [662, 583] on td "– Good documentation – Easy to get working for both BIOS and UEFI – Supports Mu…" at bounding box center [666, 608] width 111 height 110
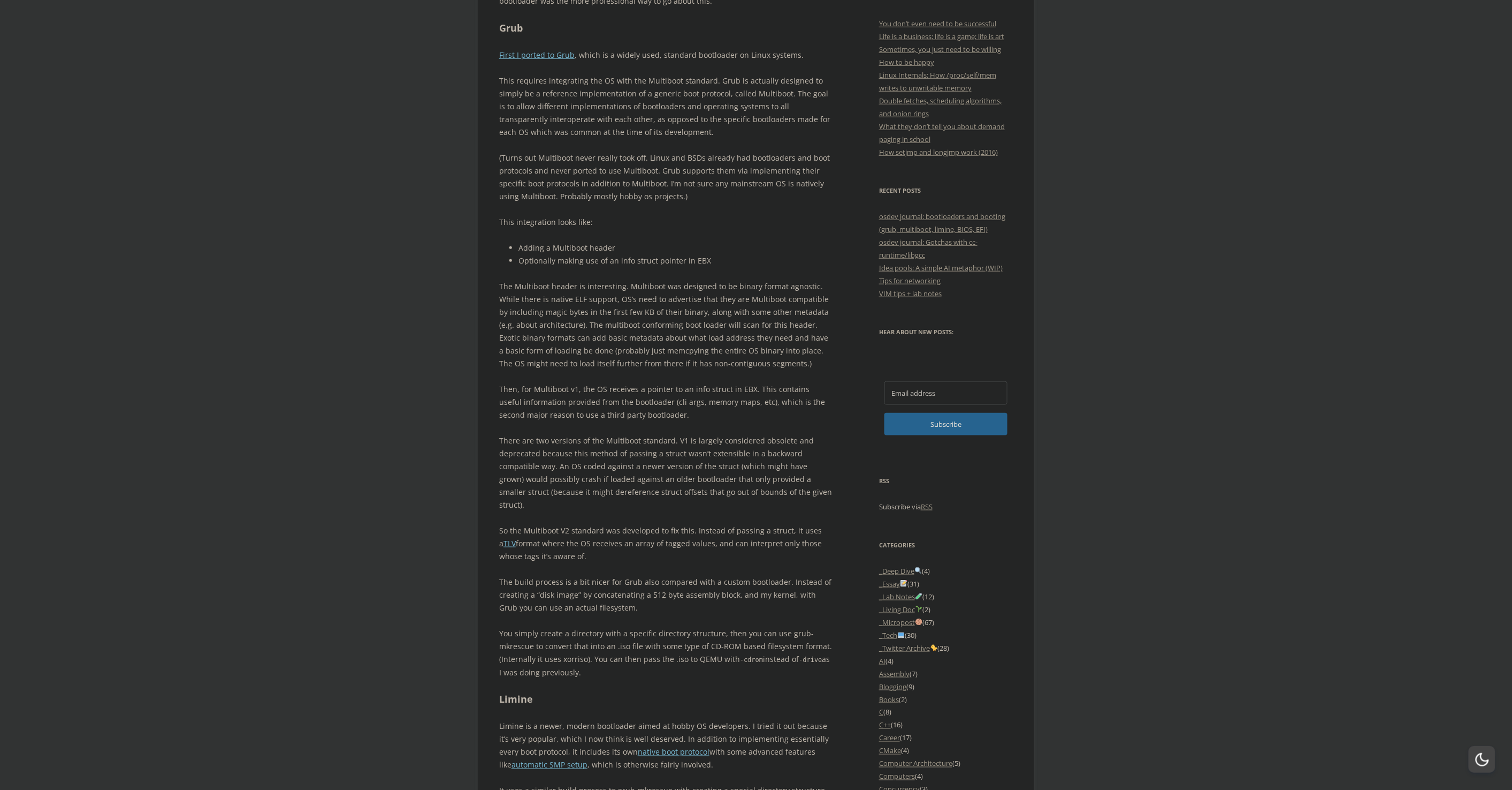
scroll to position [0, 0]
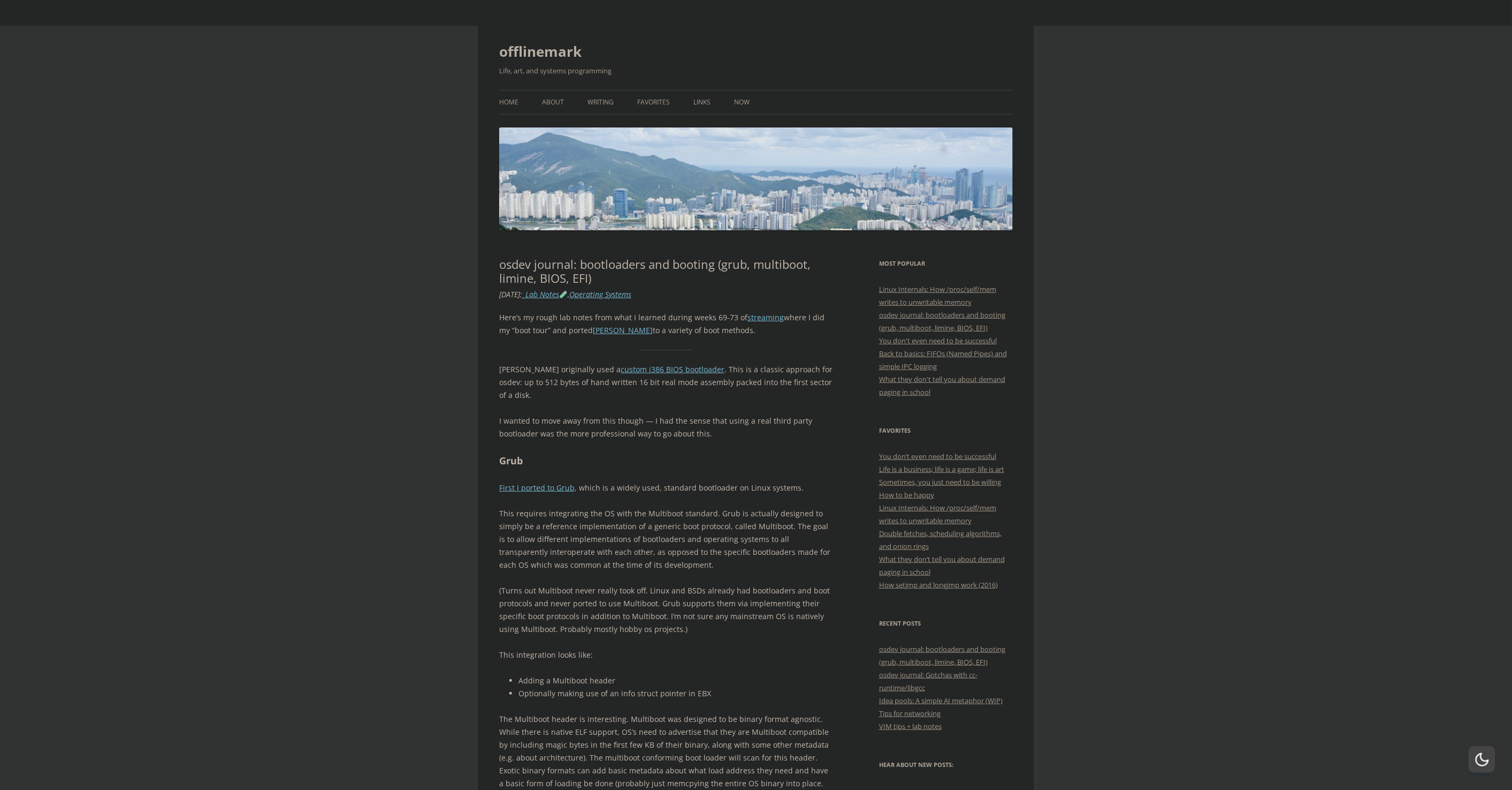
click at [610, 103] on link "Writing" at bounding box center [600, 102] width 26 height 23
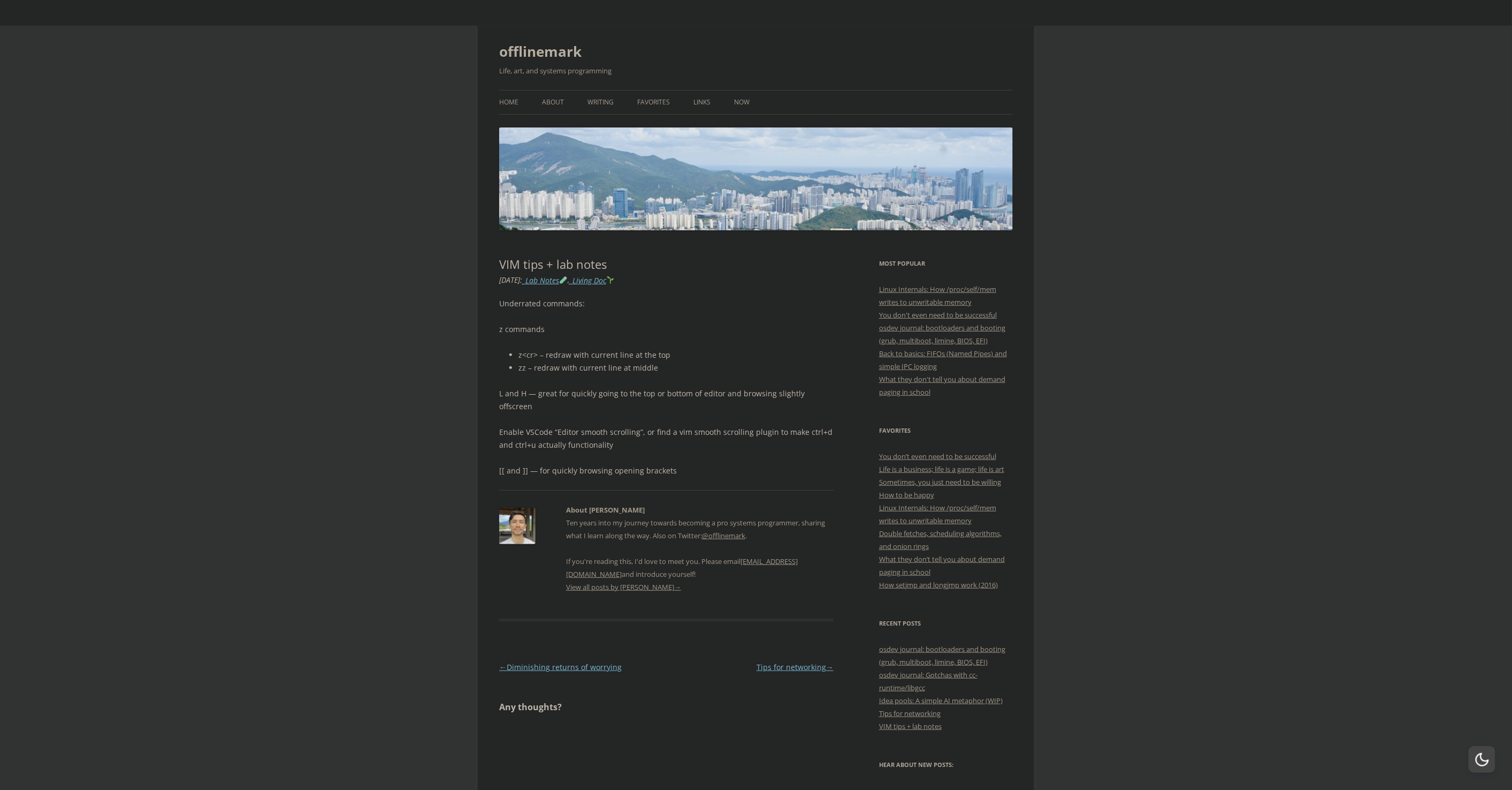
drag, startPoint x: 521, startPoint y: 302, endPoint x: 532, endPoint y: 329, distance: 29.2
click at [532, 329] on div "Underrated commands: z commands z<cr> – redraw with current line at the top zz …" at bounding box center [667, 387] width 335 height 179
click at [535, 336] on p "z commands" at bounding box center [667, 329] width 335 height 13
